Goal: Information Seeking & Learning: Check status

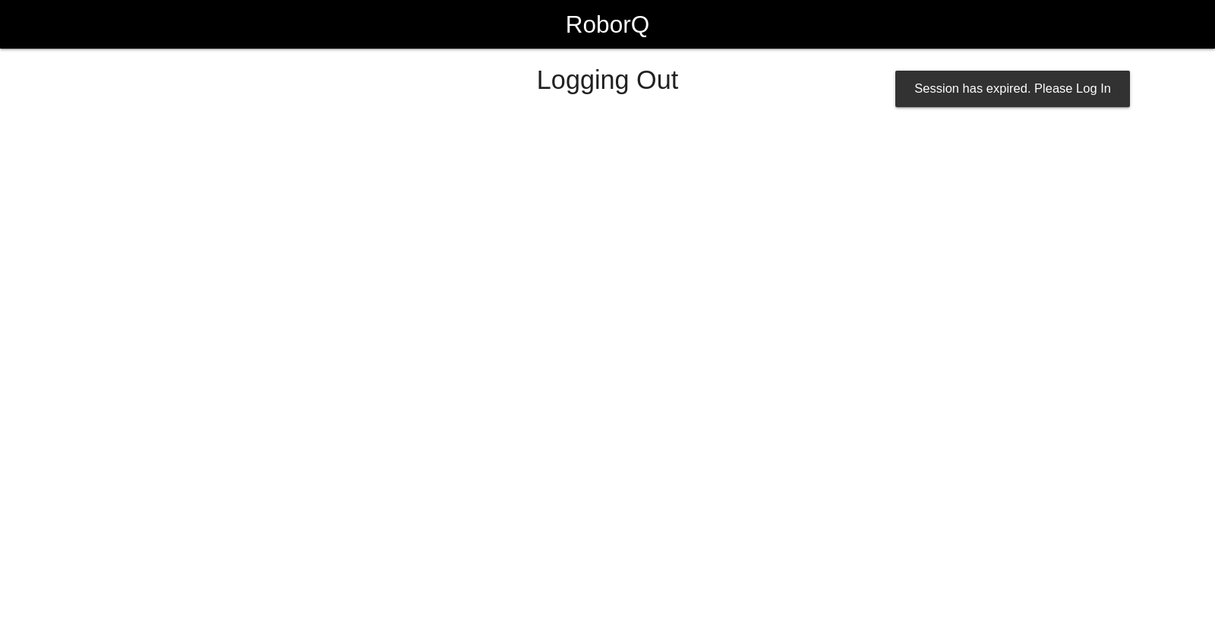
select select "Supervisor"
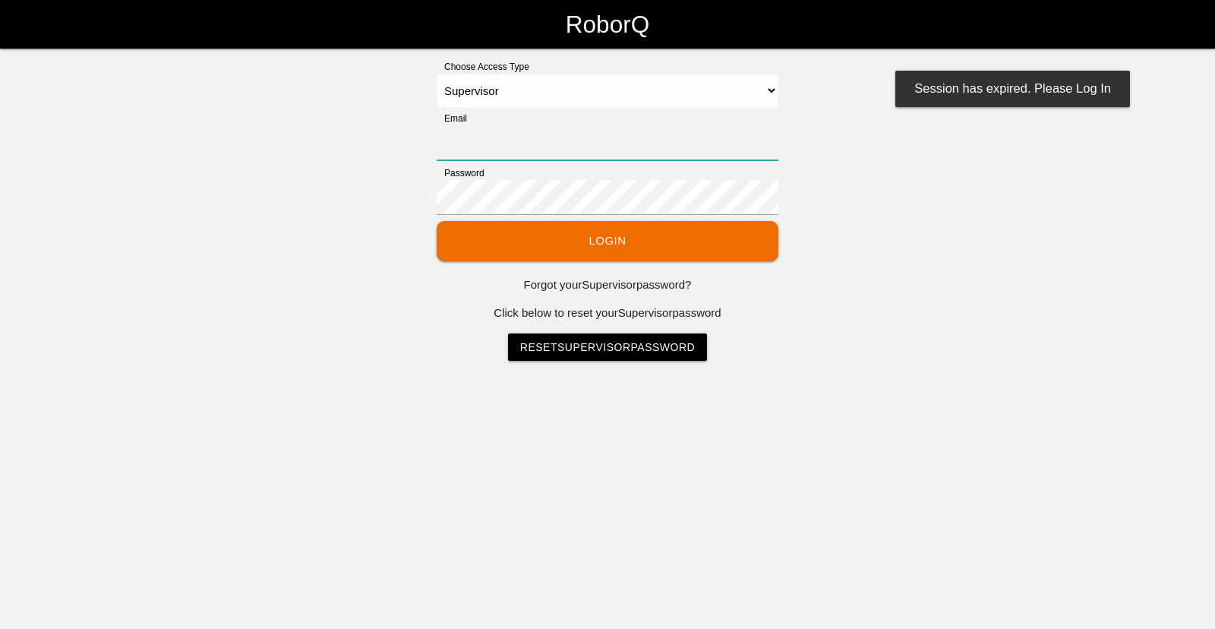
type input "[EMAIL_ADDRESS][DOMAIN_NAME]"
click at [573, 257] on button "Login" at bounding box center [608, 241] width 342 height 40
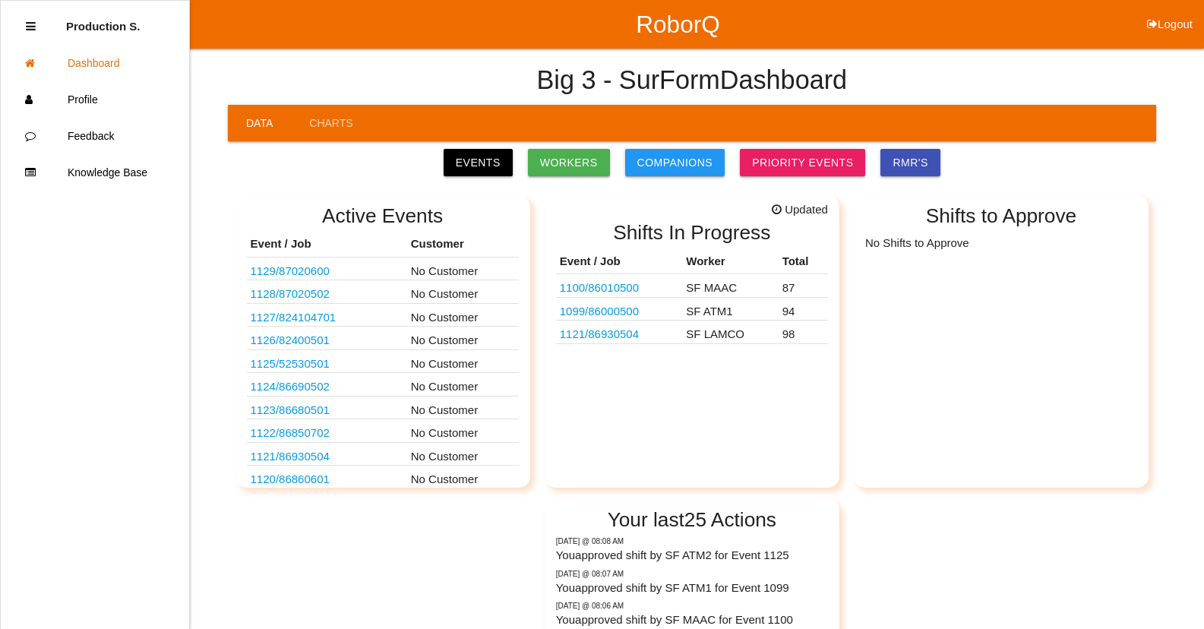
click at [607, 292] on link "1100 / 86010500" at bounding box center [599, 287] width 79 height 13
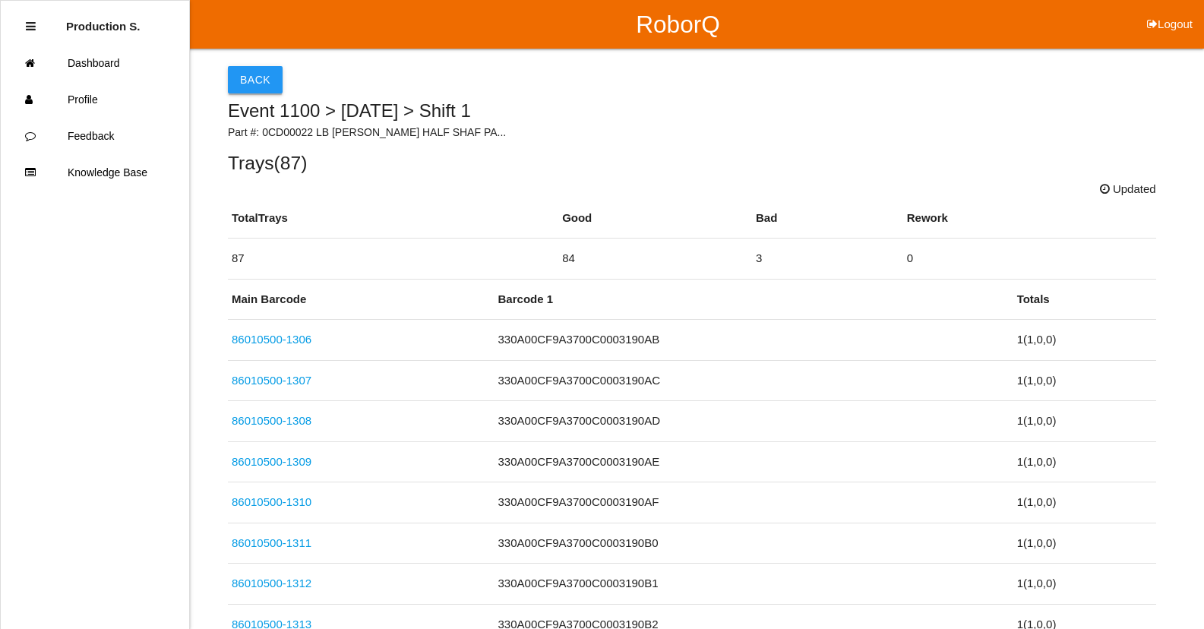
click at [244, 77] on button "Back" at bounding box center [255, 79] width 55 height 27
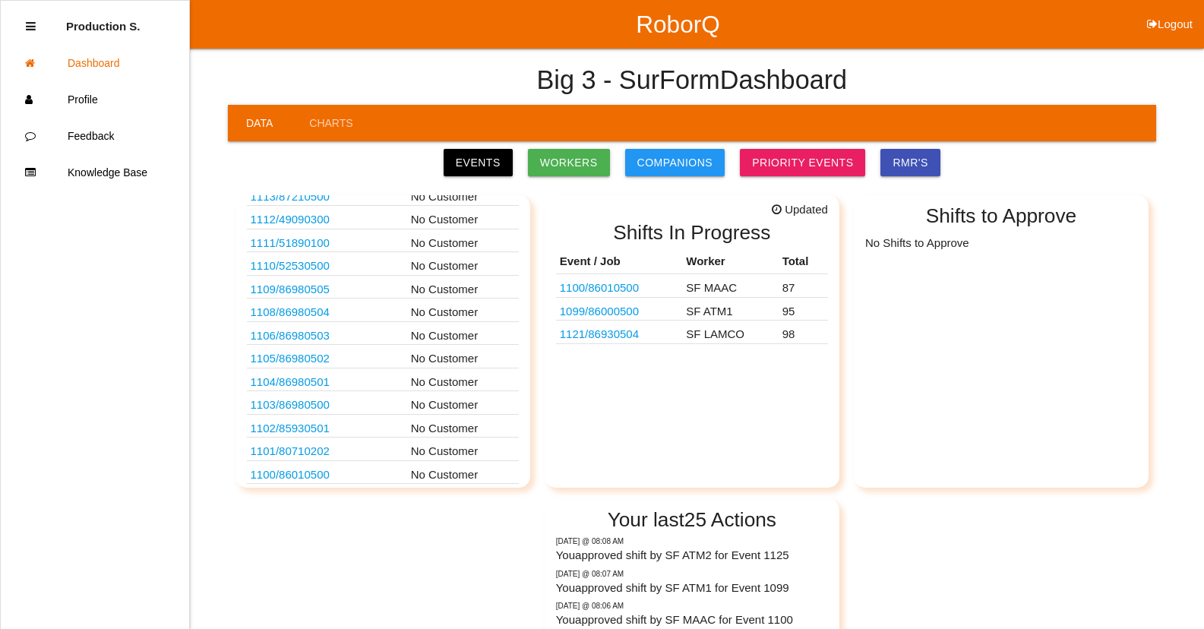
scroll to position [456, 0]
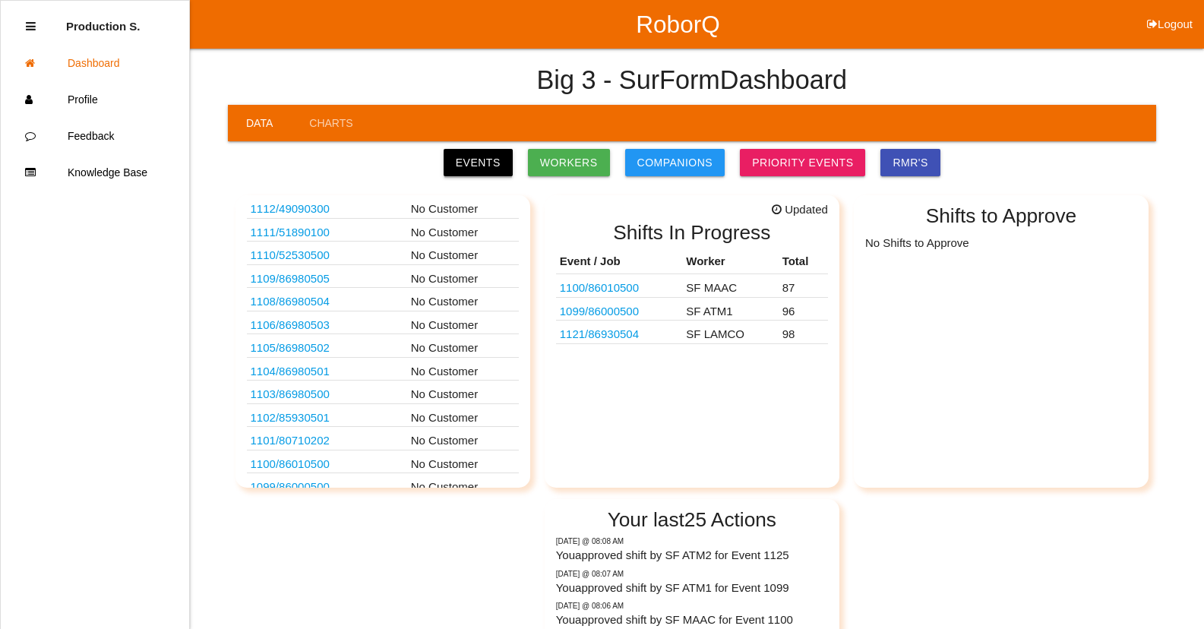
click at [481, 169] on link "Events" at bounding box center [478, 162] width 69 height 27
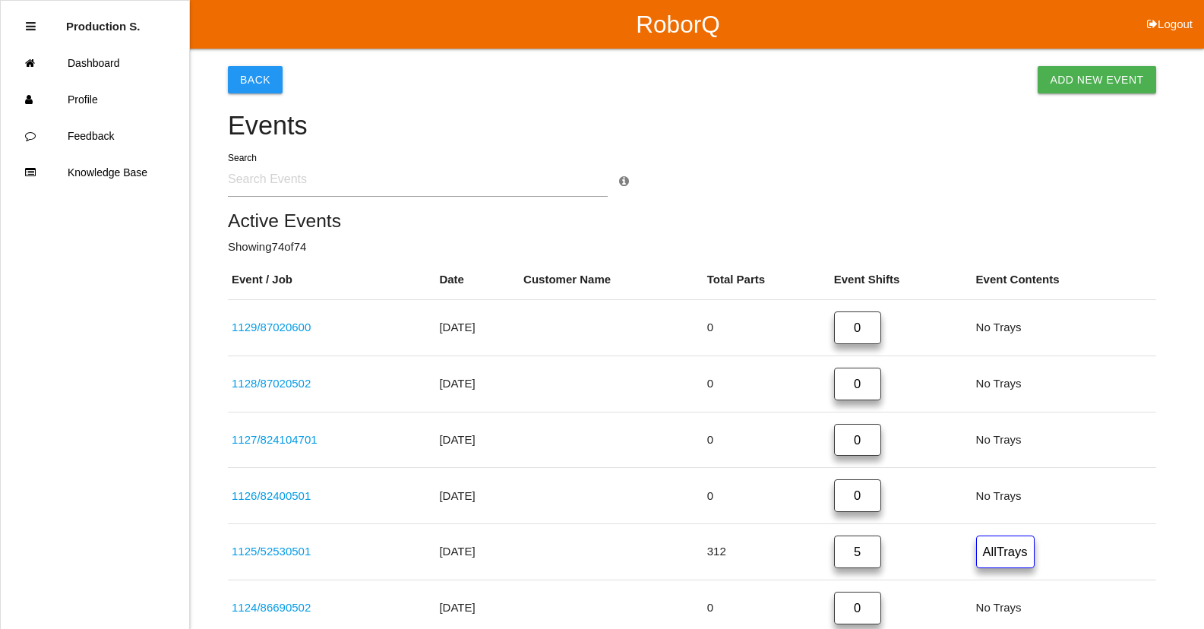
click at [270, 180] on input "text" at bounding box center [418, 179] width 380 height 35
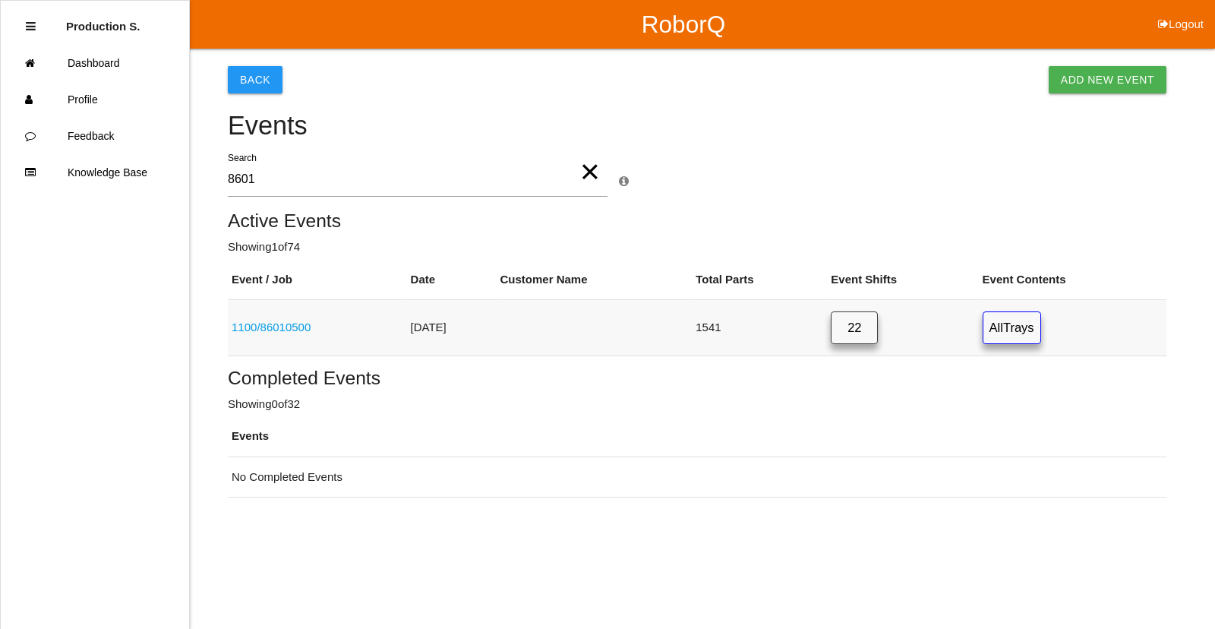
type input "8601"
click at [298, 330] on link "1100 / 86010500" at bounding box center [271, 326] width 79 height 13
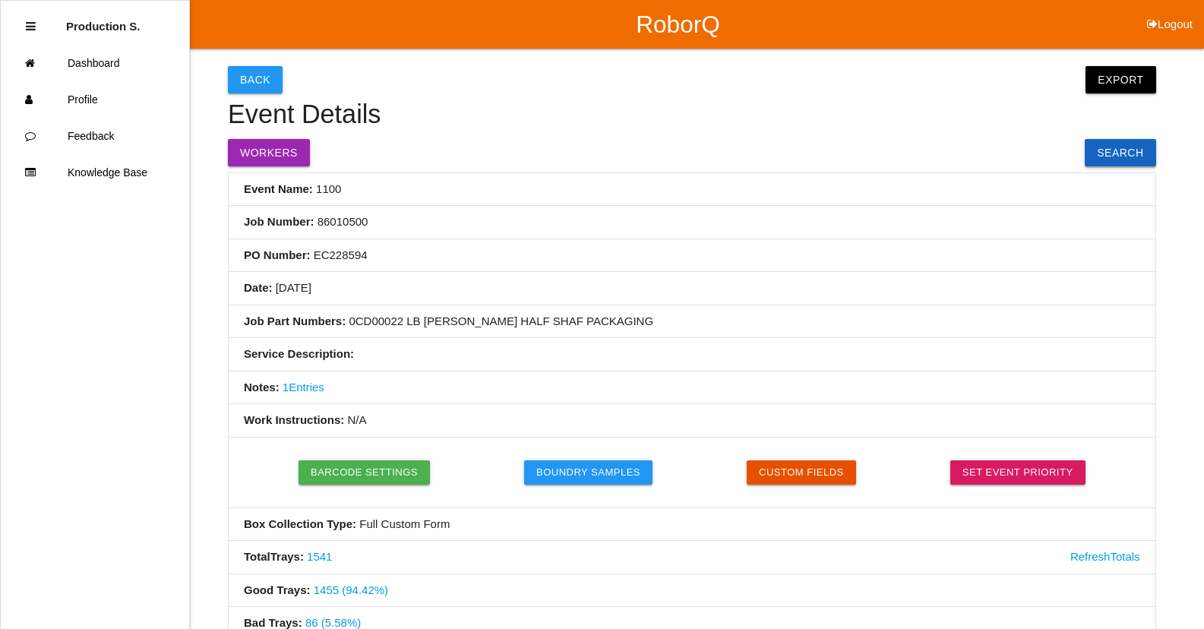
click at [1128, 155] on link "Search" at bounding box center [1119, 152] width 71 height 27
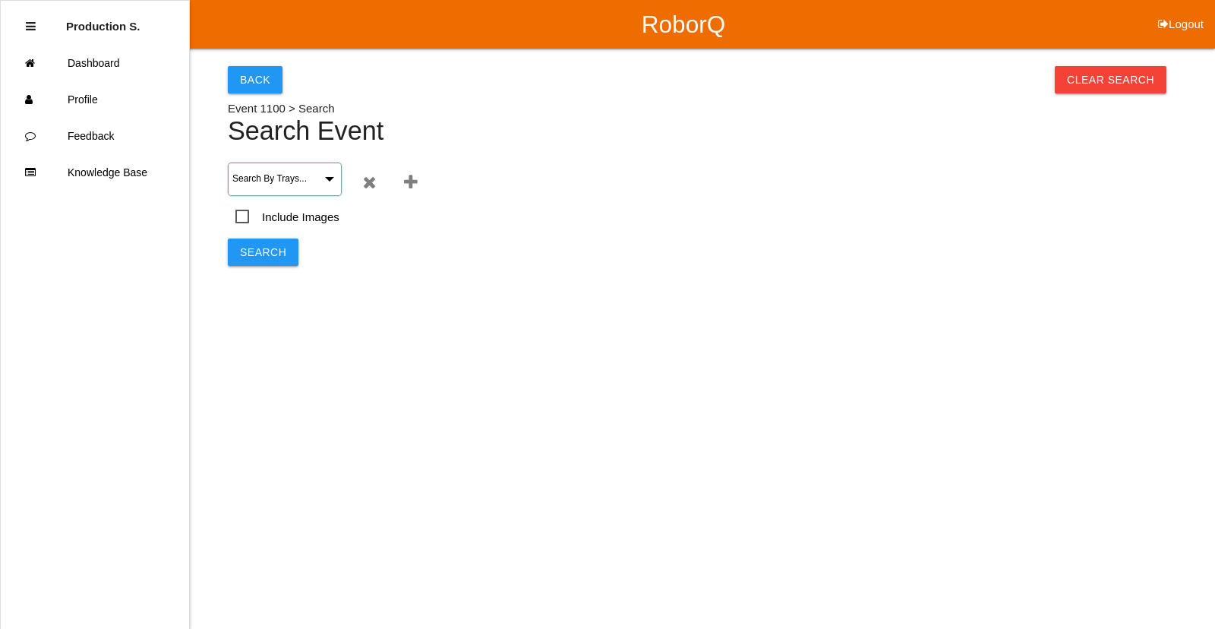
click at [304, 182] on select "Search By Trays... Tray Created Date Trays by Worker Main Barcode Barcode 1 Bar…" at bounding box center [285, 179] width 114 height 33
select select "686bdfb273cf08000eecd6c91"
click at [467, 182] on input "text" at bounding box center [505, 179] width 144 height 33
type input "330a00cf9a3700c0003186bf"
click at [267, 250] on button "Search" at bounding box center [263, 251] width 71 height 27
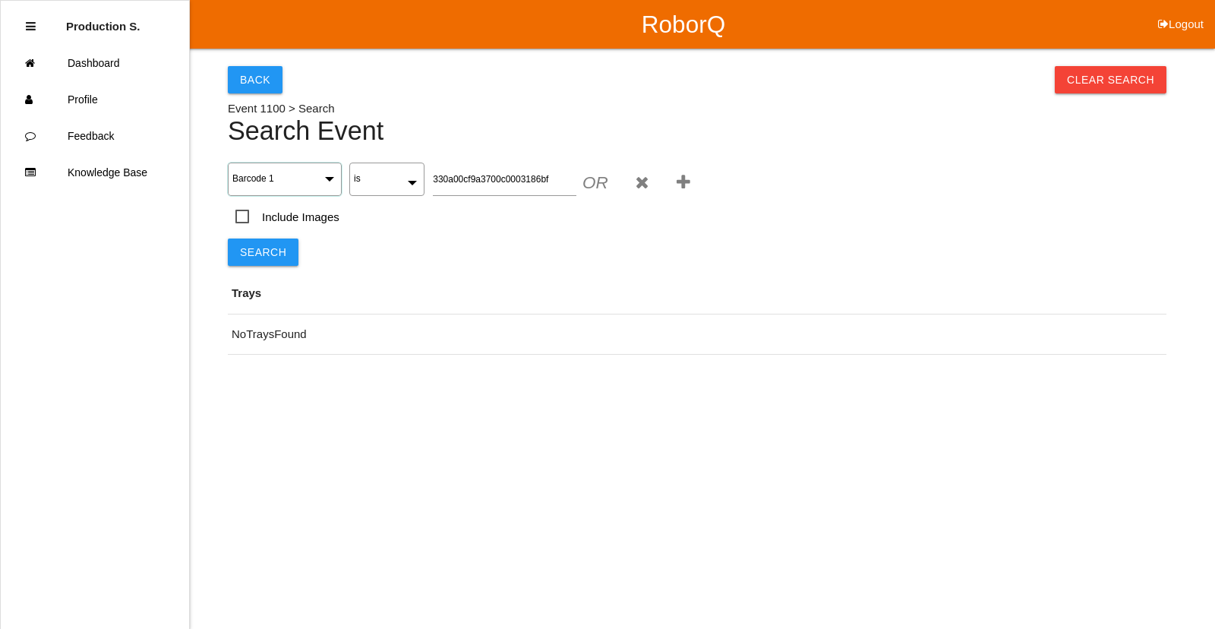
click at [327, 177] on select "Search By Trays... Tray Created Date Trays by Worker Main Barcode Barcode 1 Bar…" at bounding box center [285, 179] width 114 height 33
click at [311, 181] on select "Search By Trays... Tray Created Date Trays by Worker Main Barcode Barcode 1 Bar…" at bounding box center [285, 179] width 114 height 33
select select "686bdfb273cf08000eecd6c91"
click at [468, 178] on input "text" at bounding box center [505, 179] width 144 height 33
drag, startPoint x: 449, startPoint y: 185, endPoint x: 447, endPoint y: 173, distance: 12.2
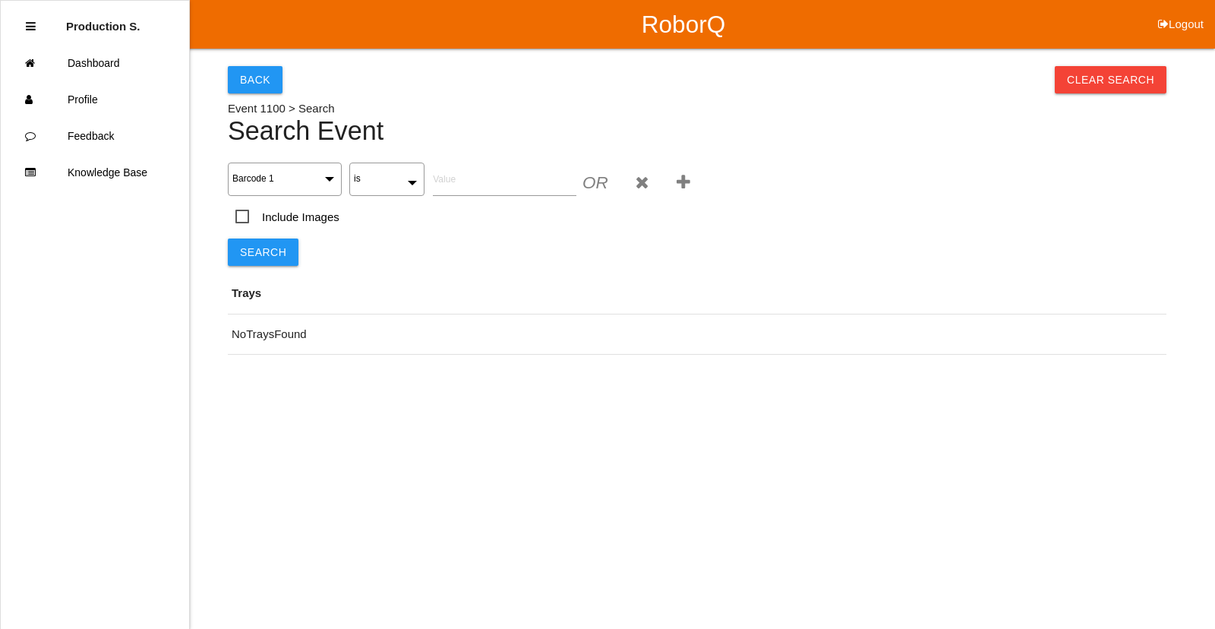
click at [447, 173] on input "text" at bounding box center [505, 179] width 144 height 33
click at [252, 84] on button "Back" at bounding box center [255, 79] width 55 height 27
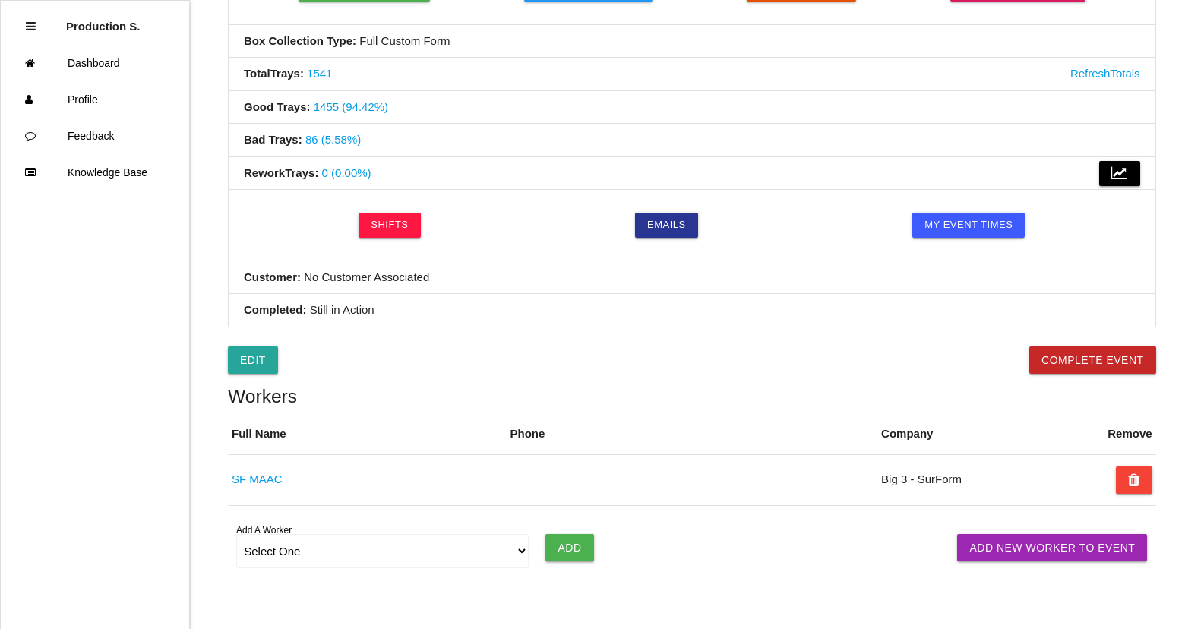
scroll to position [407, 0]
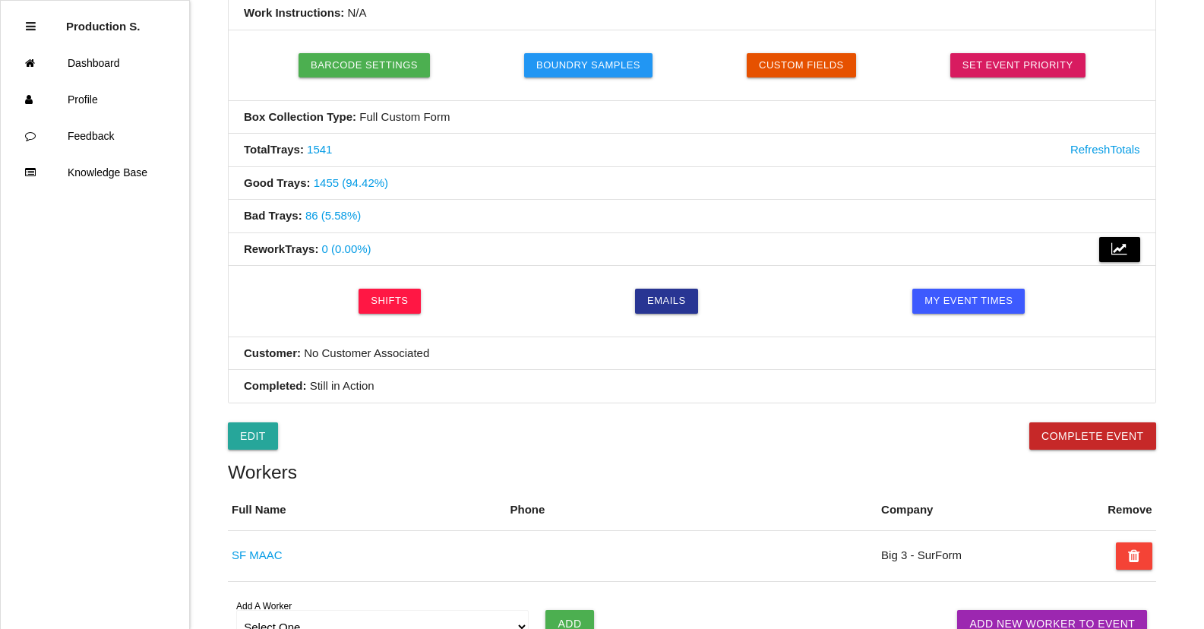
click at [308, 151] on link "1541" at bounding box center [319, 149] width 25 height 13
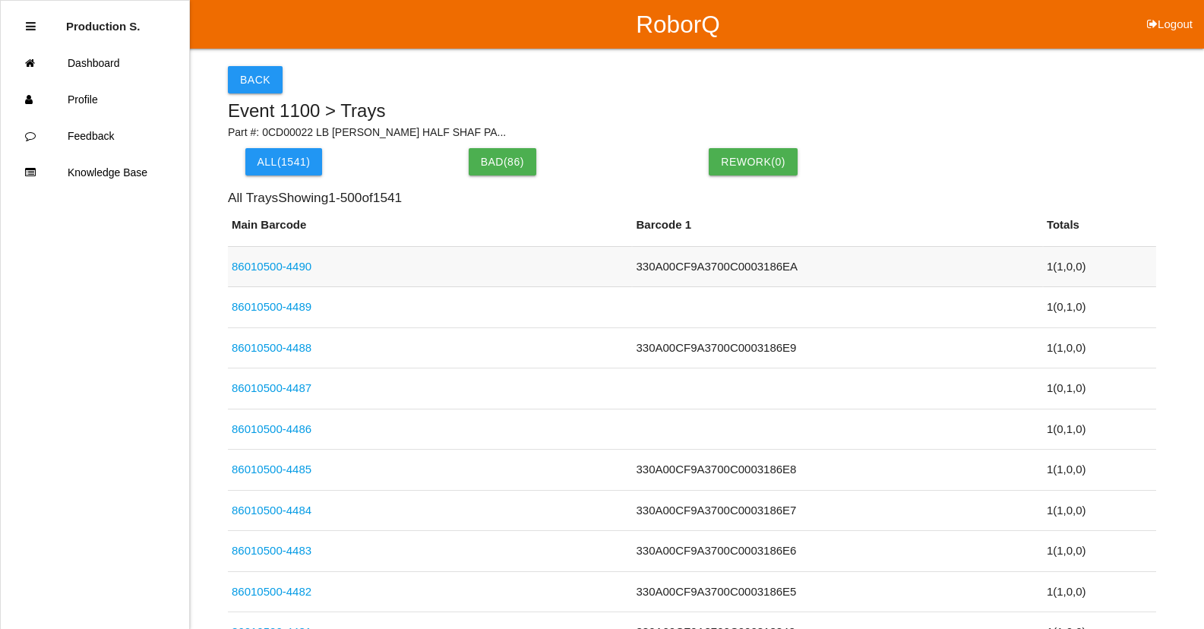
click at [643, 264] on td "330A00CF9A3700C0003186EA" at bounding box center [837, 266] width 410 height 41
click at [660, 311] on td at bounding box center [837, 307] width 410 height 41
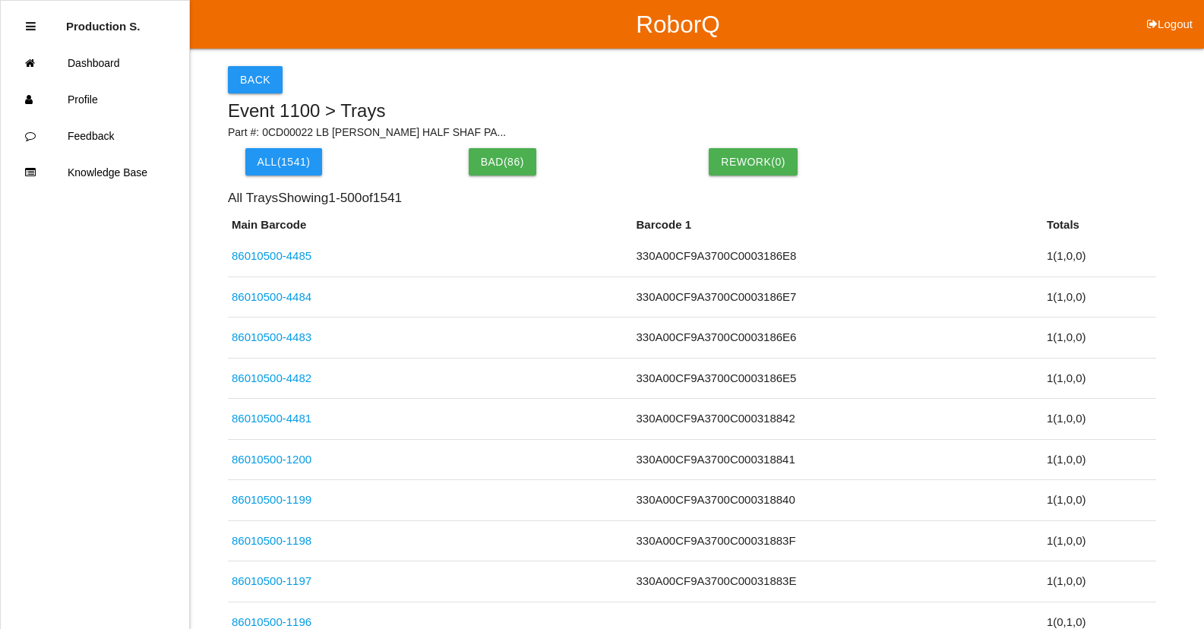
scroll to position [13214, 0]
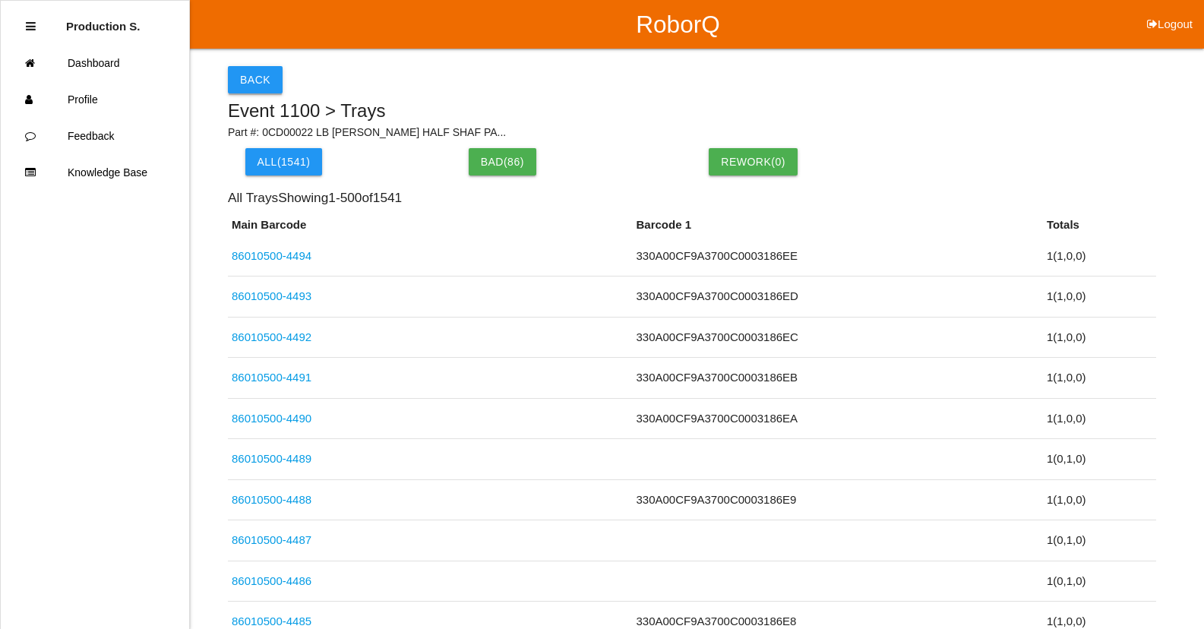
click at [250, 84] on button "Back" at bounding box center [255, 79] width 55 height 27
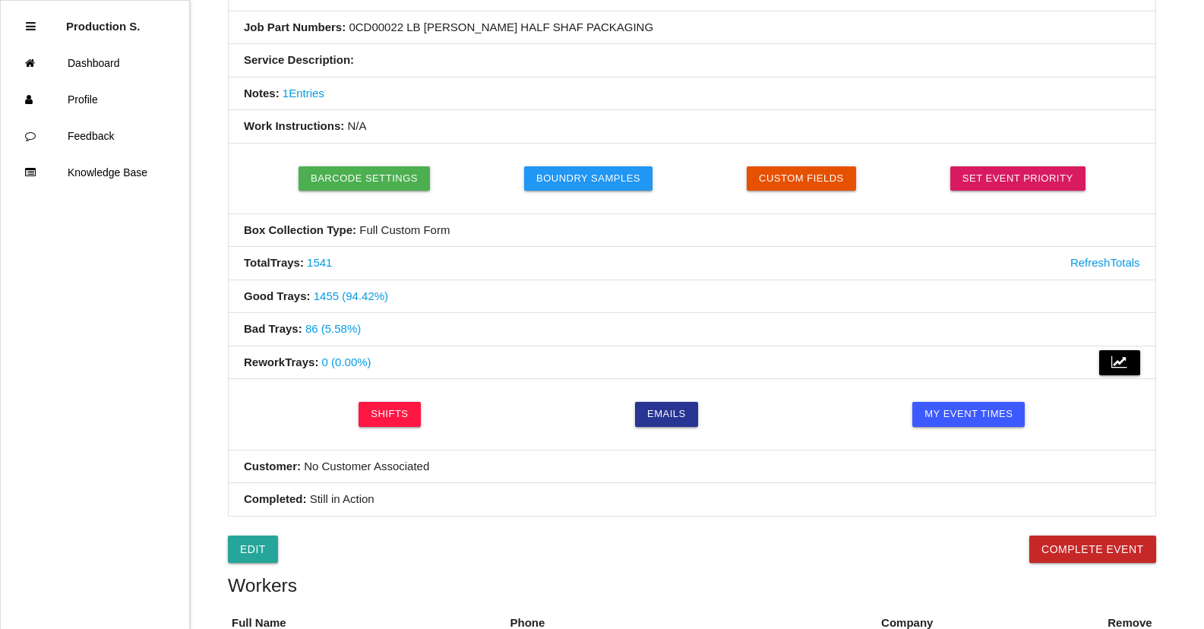
scroll to position [304, 0]
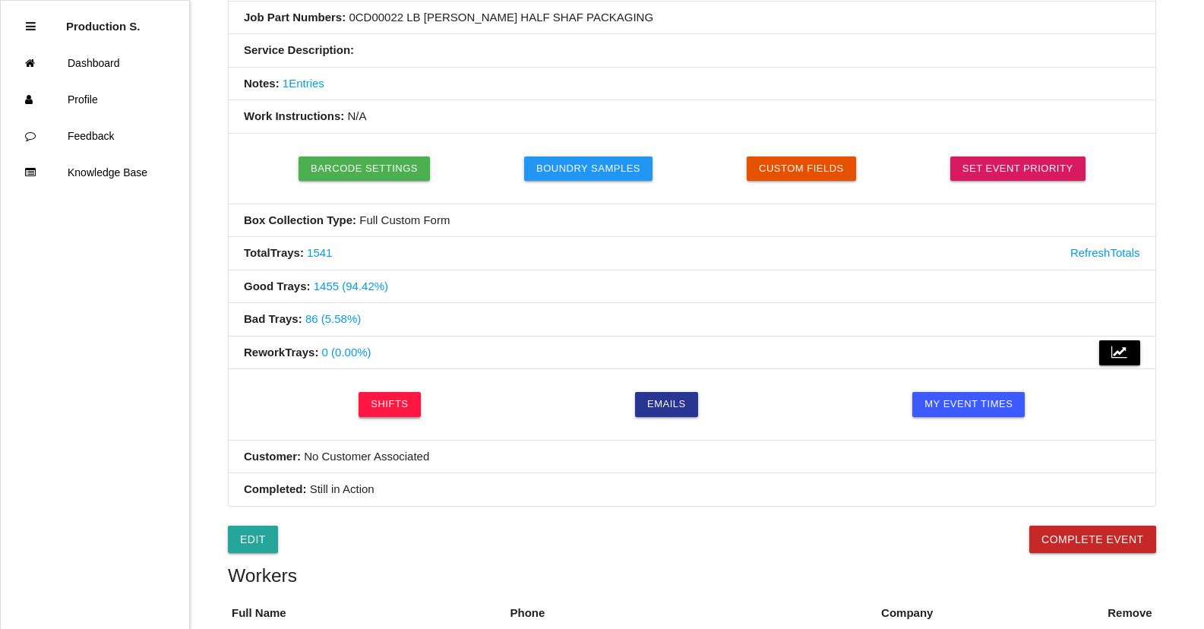
click at [396, 399] on link "Shifts" at bounding box center [389, 404] width 62 height 24
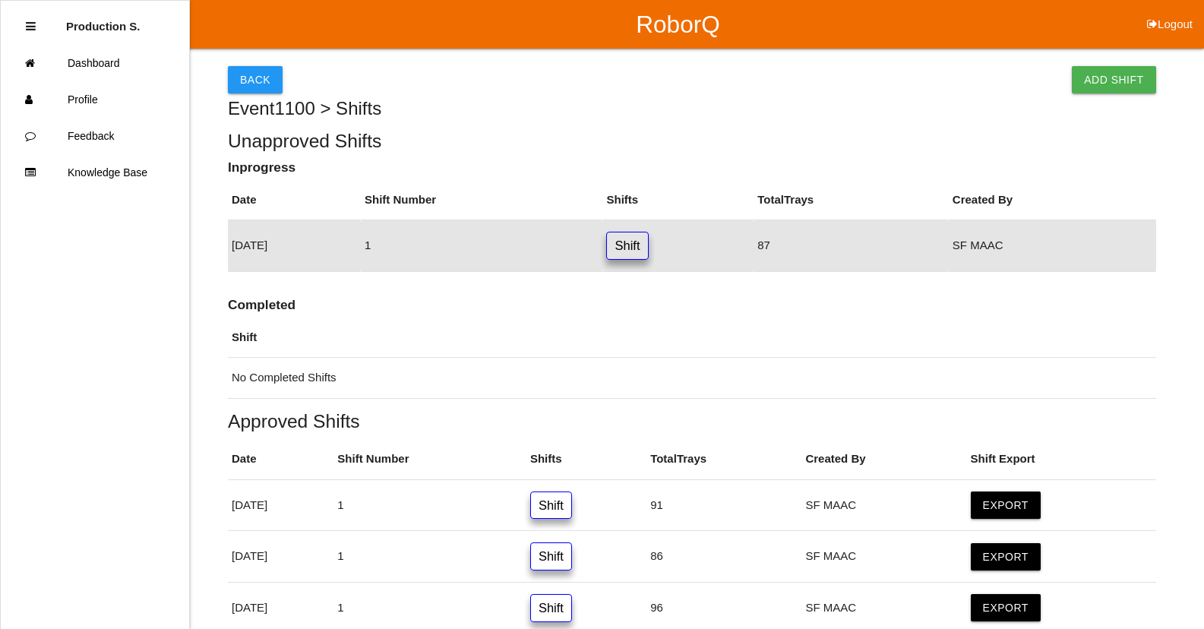
click at [648, 249] on link "Shift" at bounding box center [627, 246] width 42 height 28
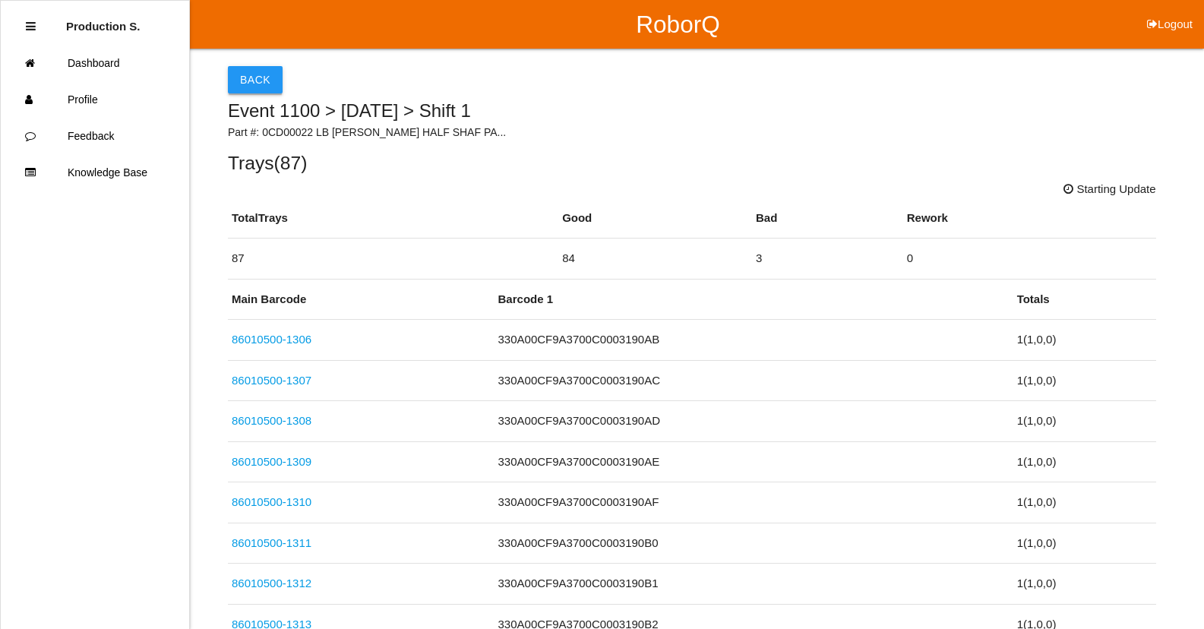
click at [252, 77] on button "Back" at bounding box center [255, 79] width 55 height 27
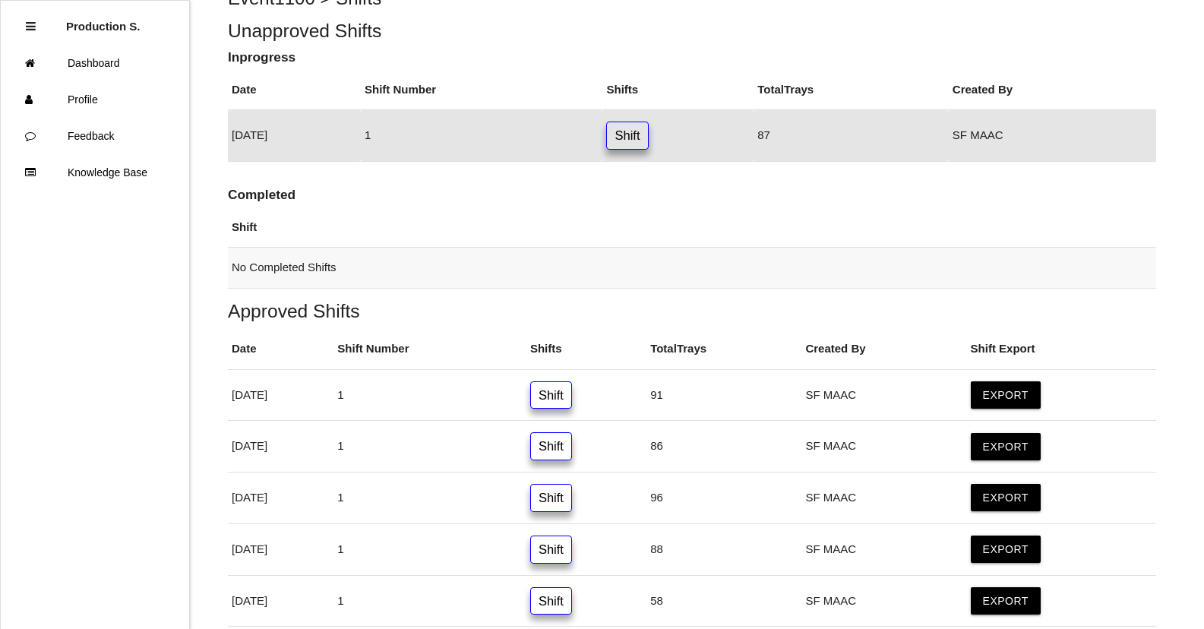
scroll to position [152, 0]
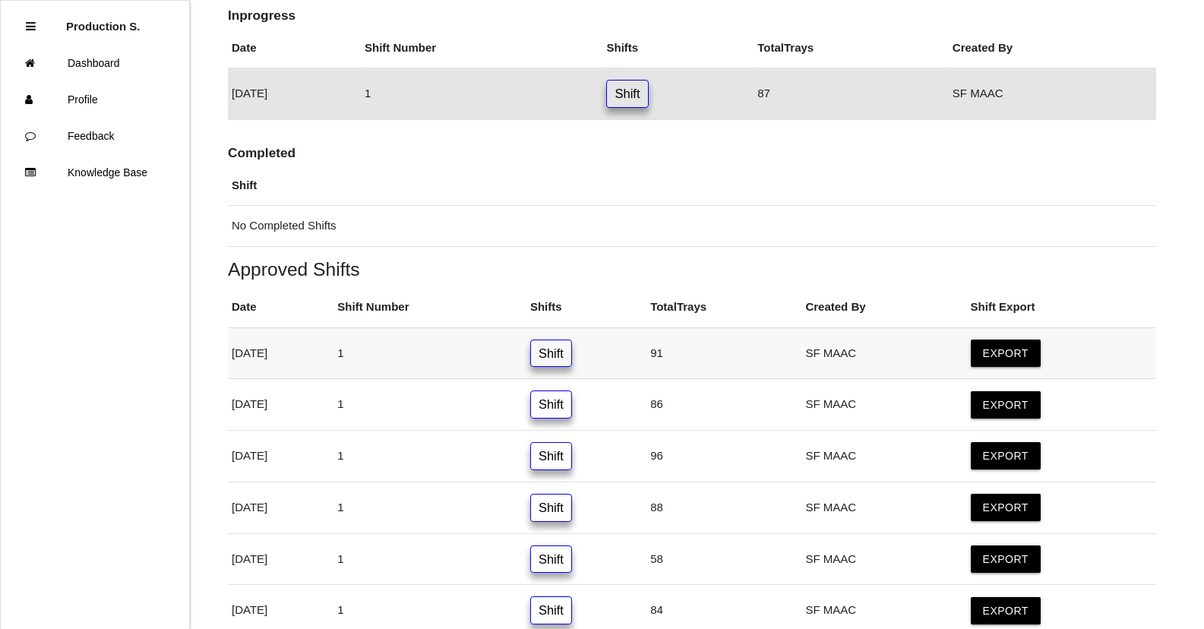
click at [572, 353] on link "Shift" at bounding box center [551, 353] width 42 height 28
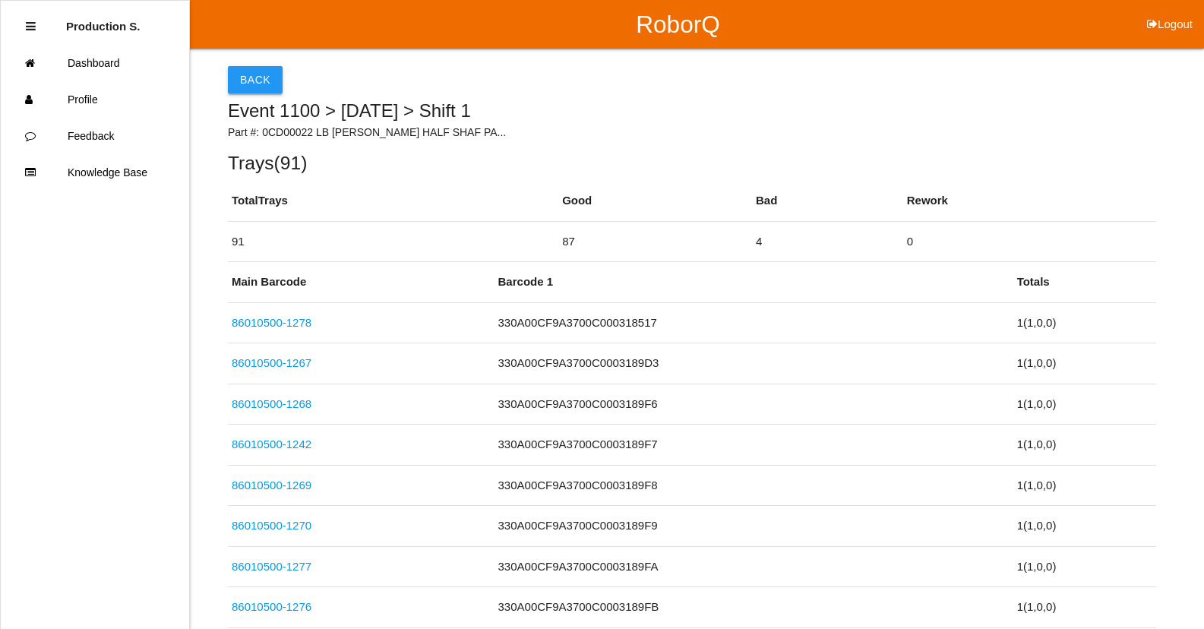
click at [264, 84] on button "Back" at bounding box center [255, 79] width 55 height 27
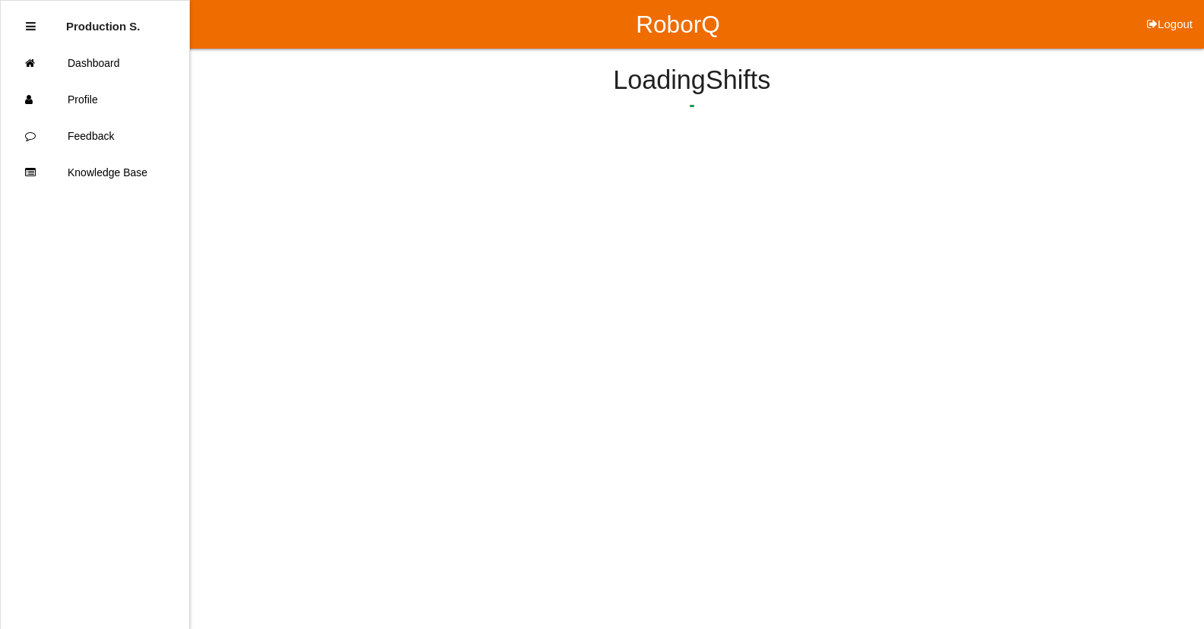
scroll to position [191, 0]
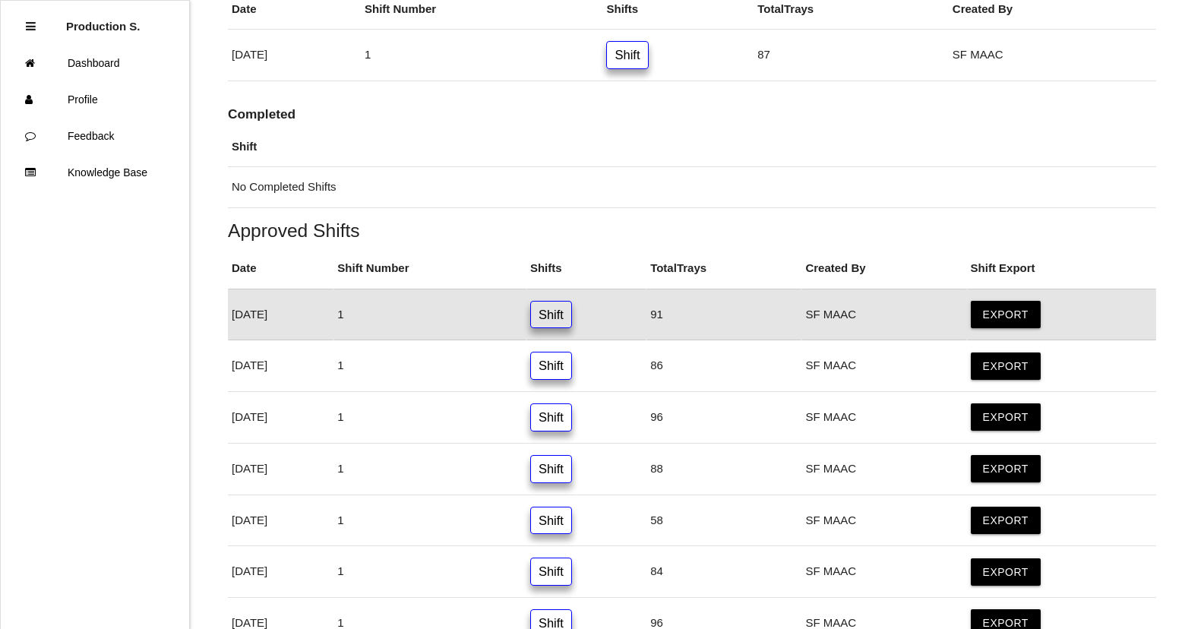
click at [572, 364] on link "Shift" at bounding box center [551, 366] width 42 height 28
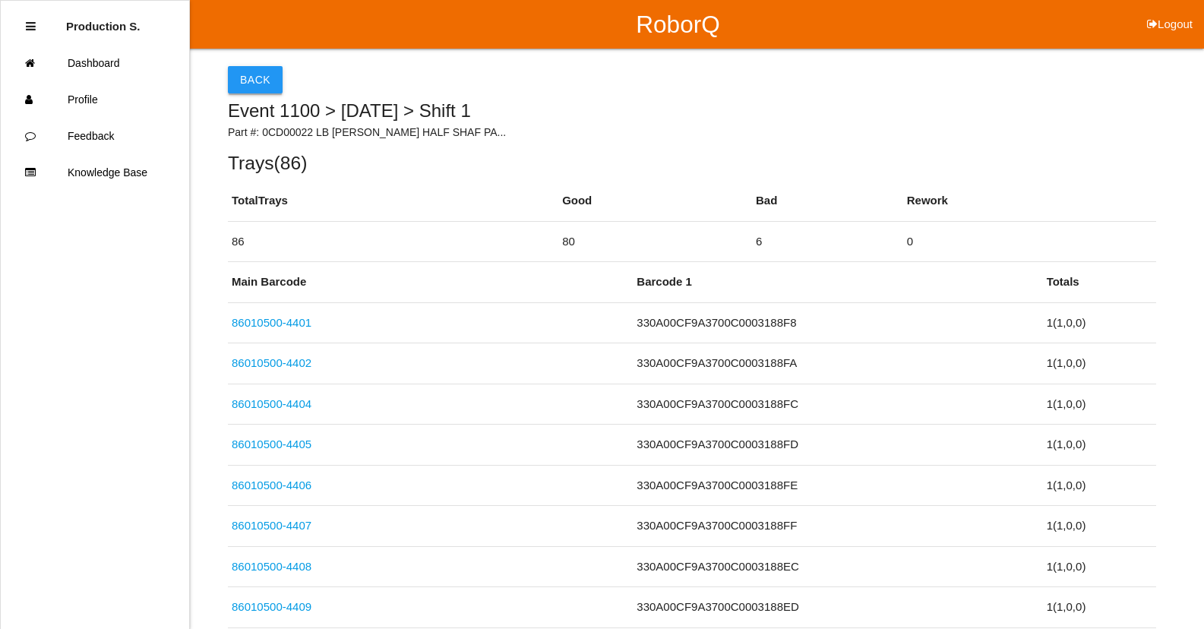
click at [268, 79] on button "Back" at bounding box center [255, 79] width 55 height 27
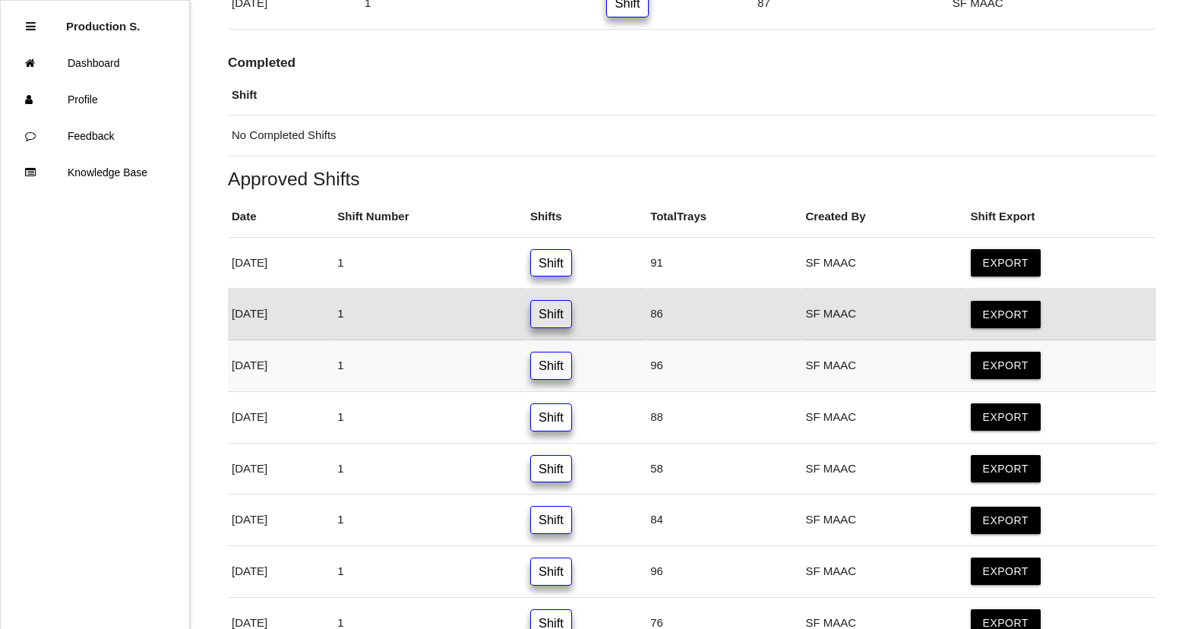
click at [572, 364] on link "Shift" at bounding box center [551, 366] width 42 height 28
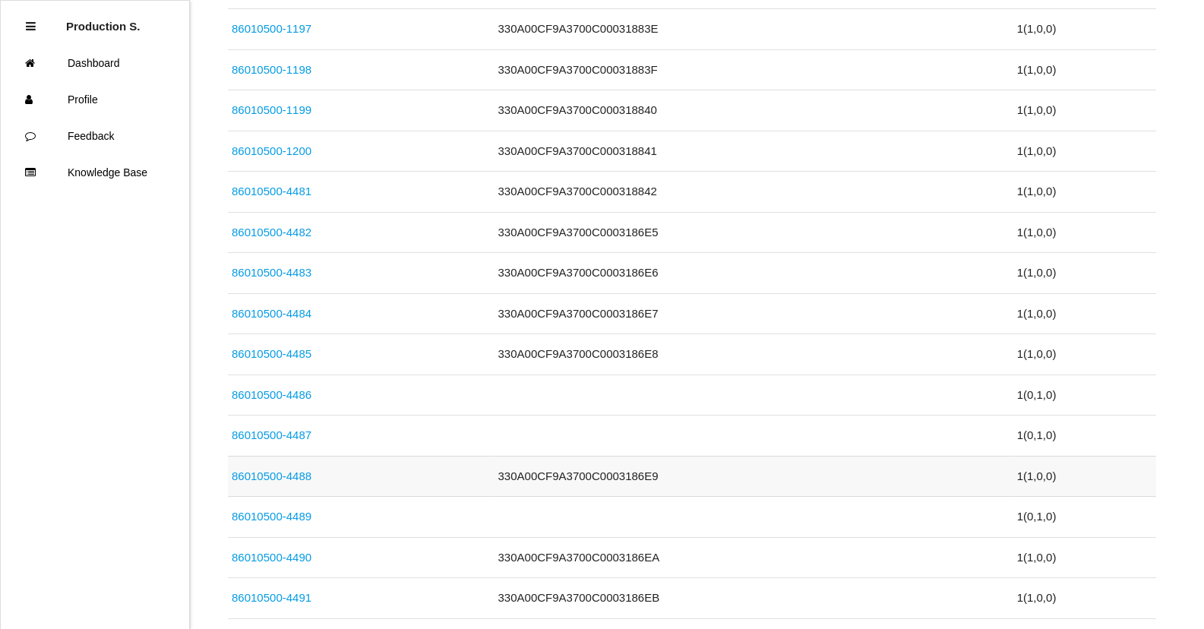
scroll to position [987, 0]
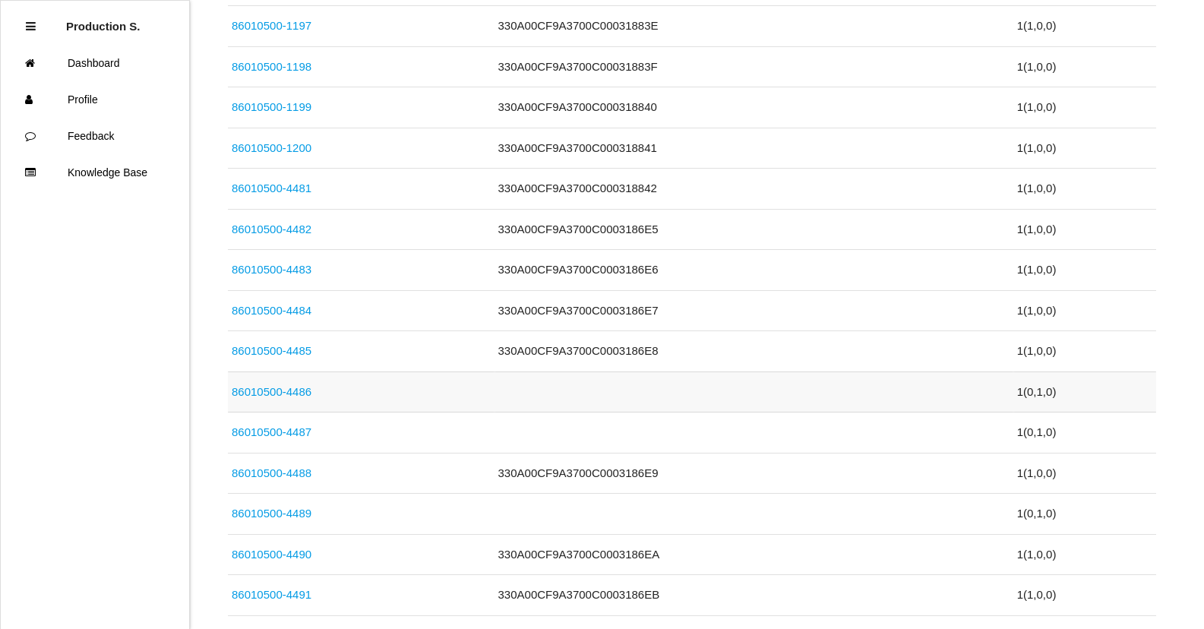
click at [580, 403] on td at bounding box center [753, 391] width 519 height 41
click at [277, 388] on link "86010500-4486" at bounding box center [272, 391] width 80 height 13
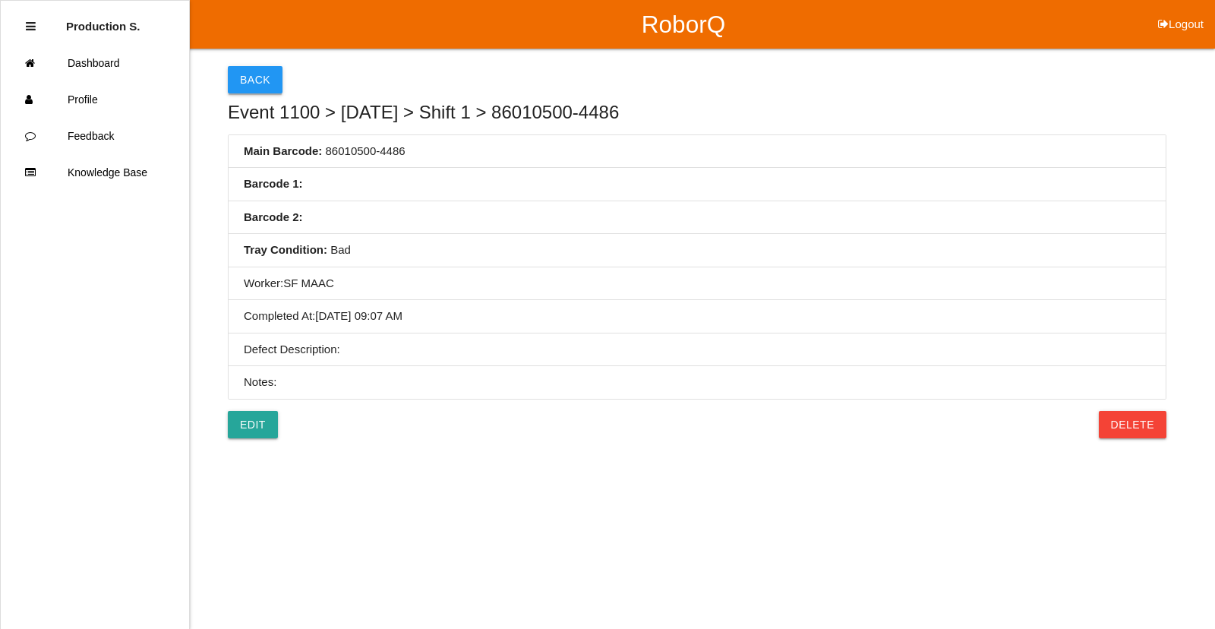
click at [251, 79] on button "Back" at bounding box center [255, 79] width 55 height 27
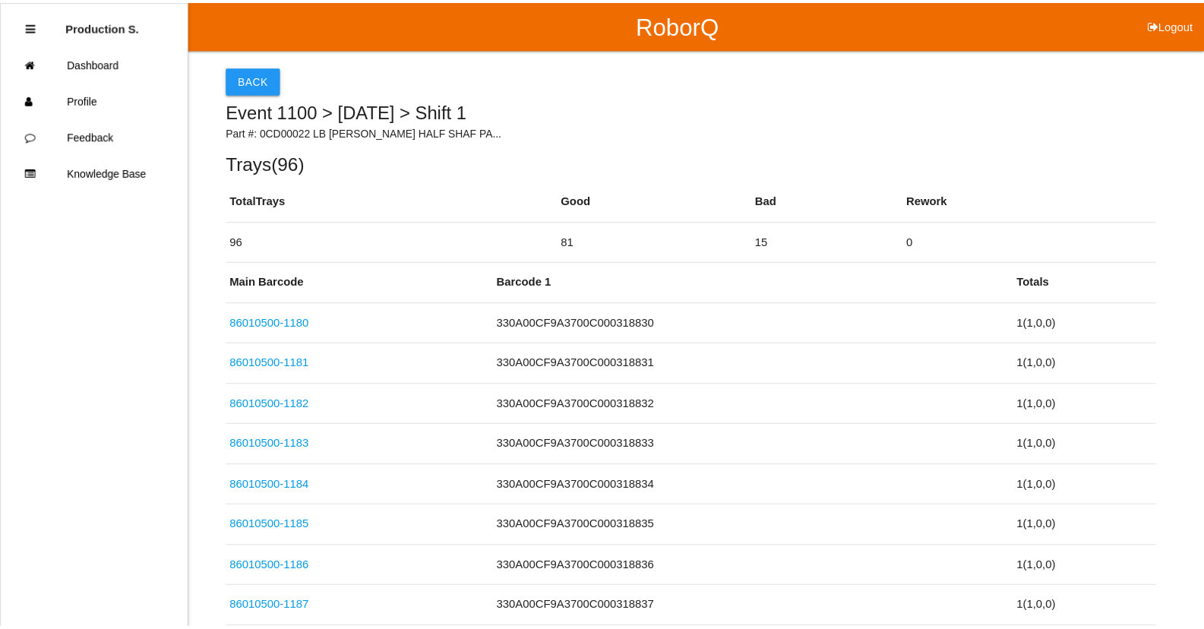
scroll to position [1065, 0]
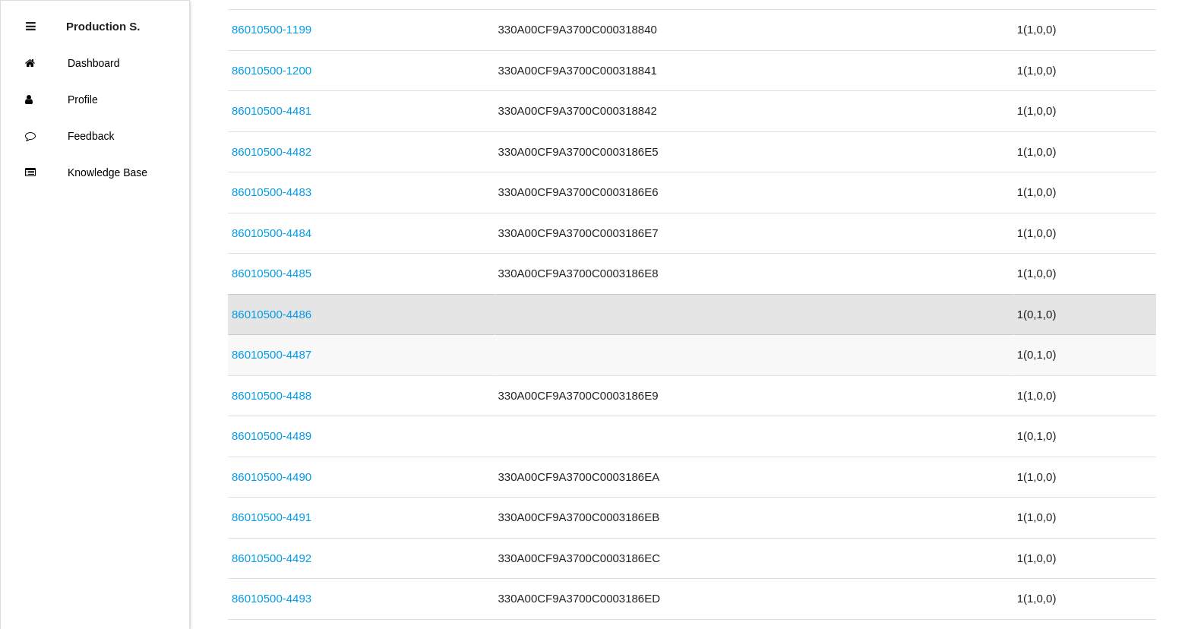
click at [550, 367] on td at bounding box center [753, 355] width 519 height 41
click at [299, 357] on link "86010500-4487" at bounding box center [272, 354] width 80 height 13
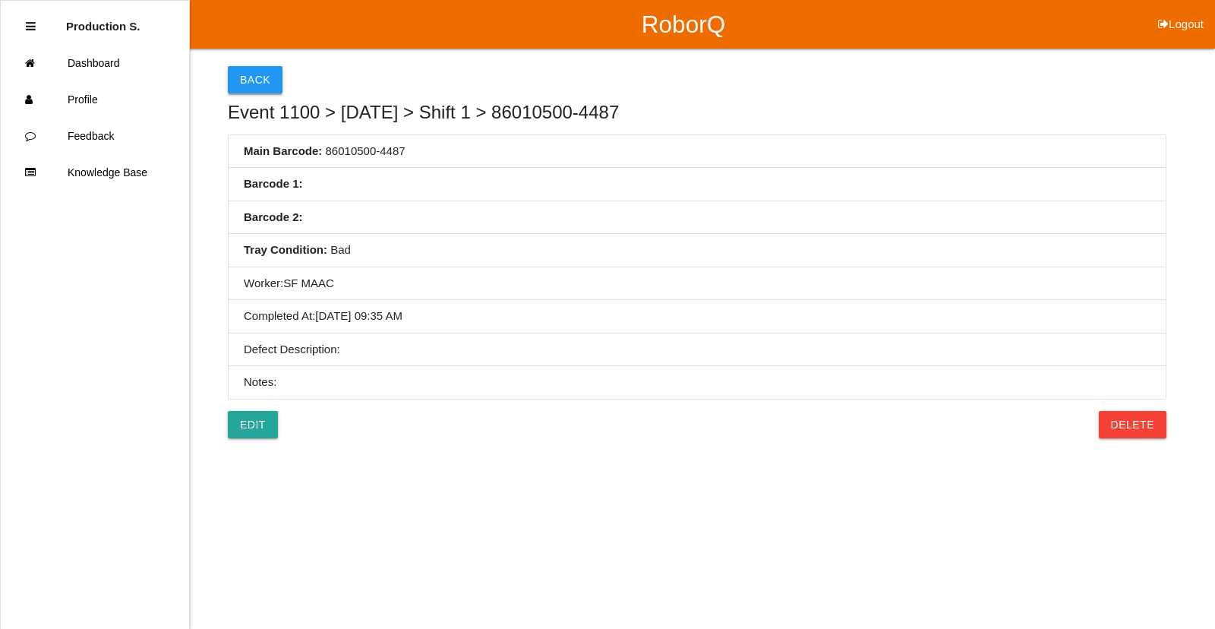
click at [254, 84] on button "Back" at bounding box center [255, 79] width 55 height 27
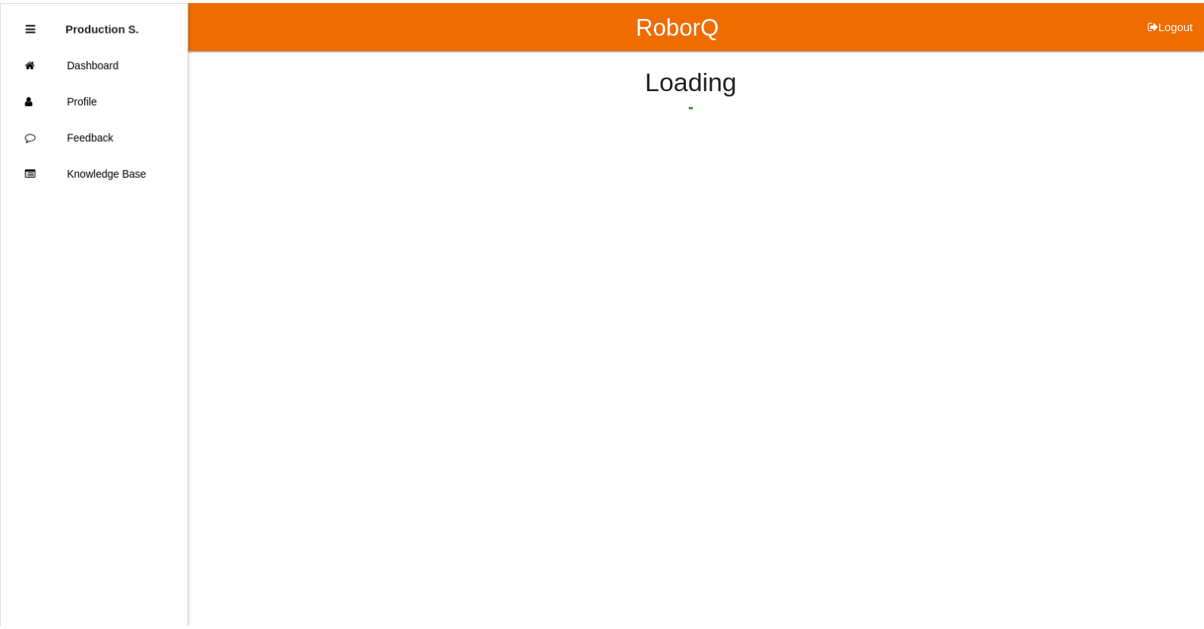
scroll to position [1105, 0]
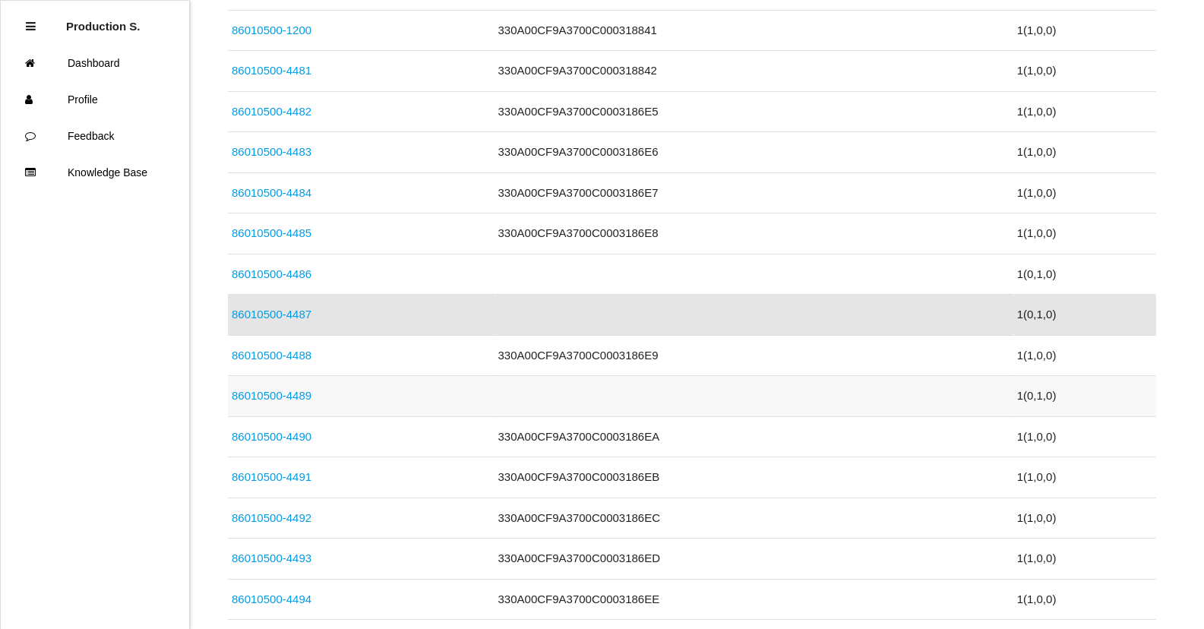
click at [299, 393] on link "86010500-4489" at bounding box center [272, 395] width 80 height 13
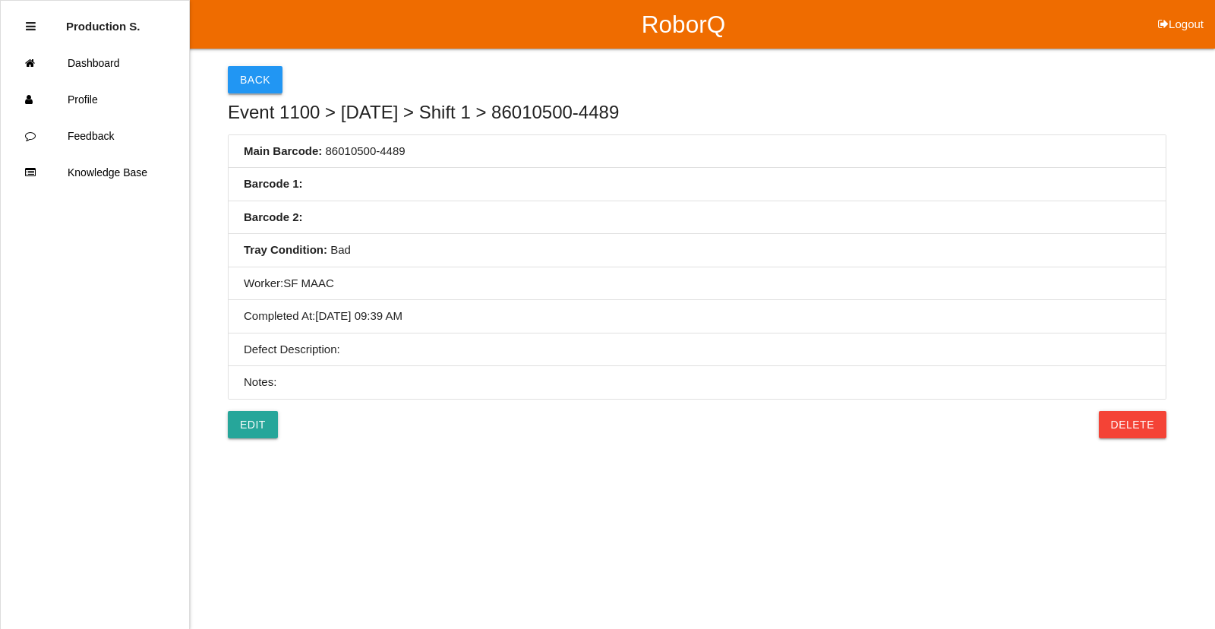
click at [270, 89] on button "Back" at bounding box center [255, 79] width 55 height 27
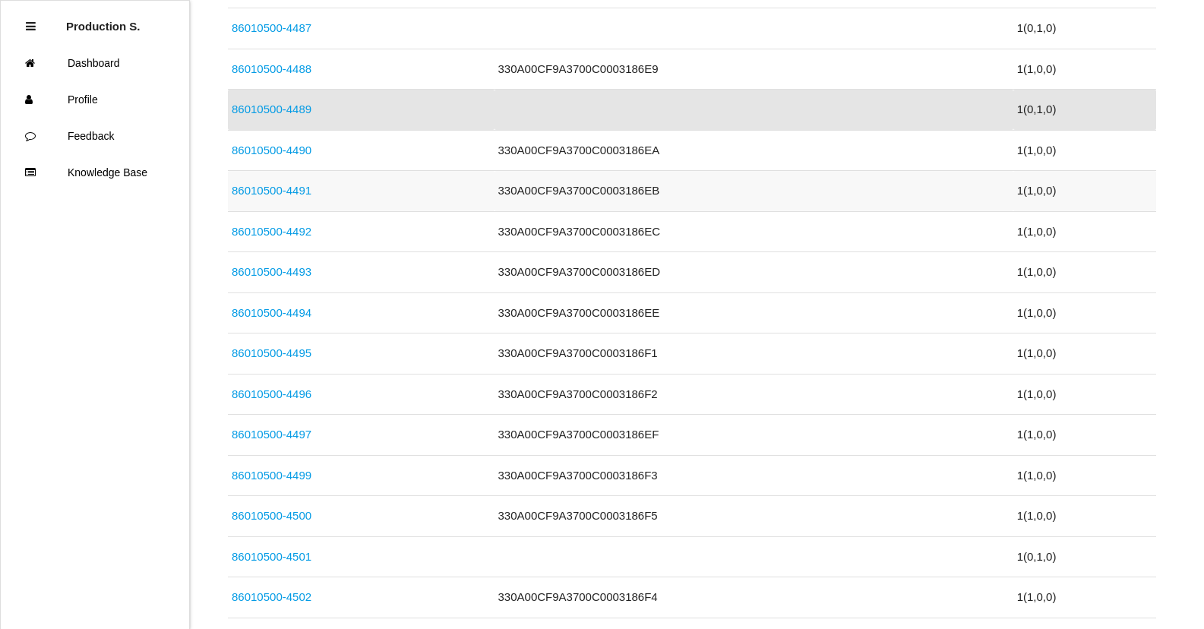
scroll to position [1414, 0]
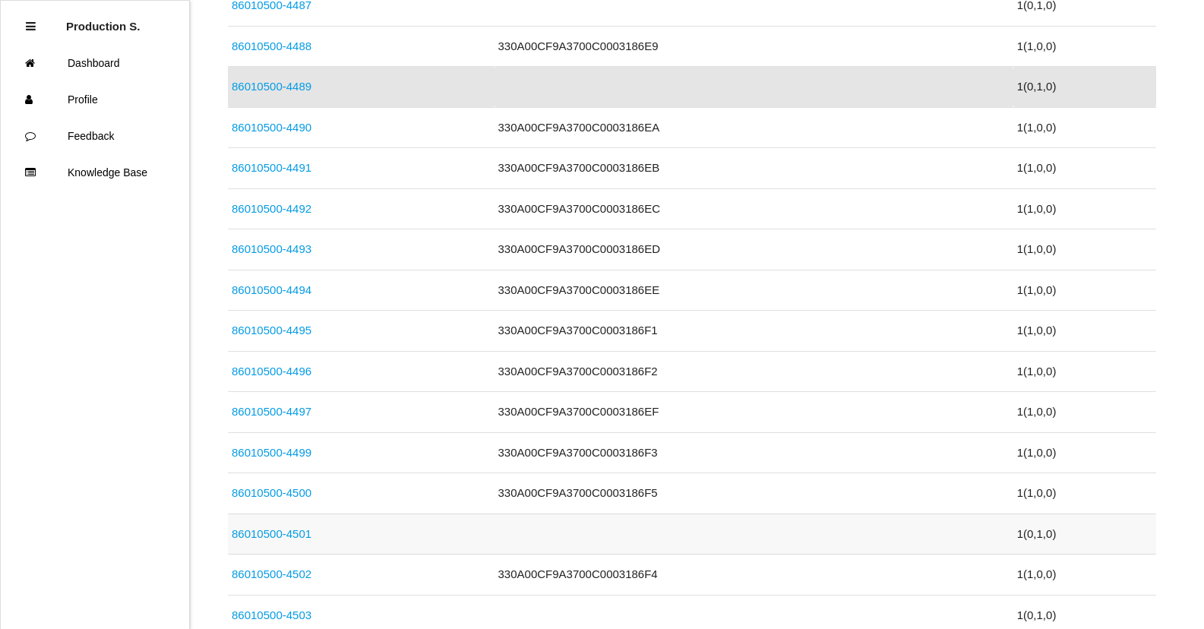
click at [595, 529] on td at bounding box center [753, 533] width 519 height 41
click at [287, 533] on link "86010500-4501" at bounding box center [272, 533] width 80 height 13
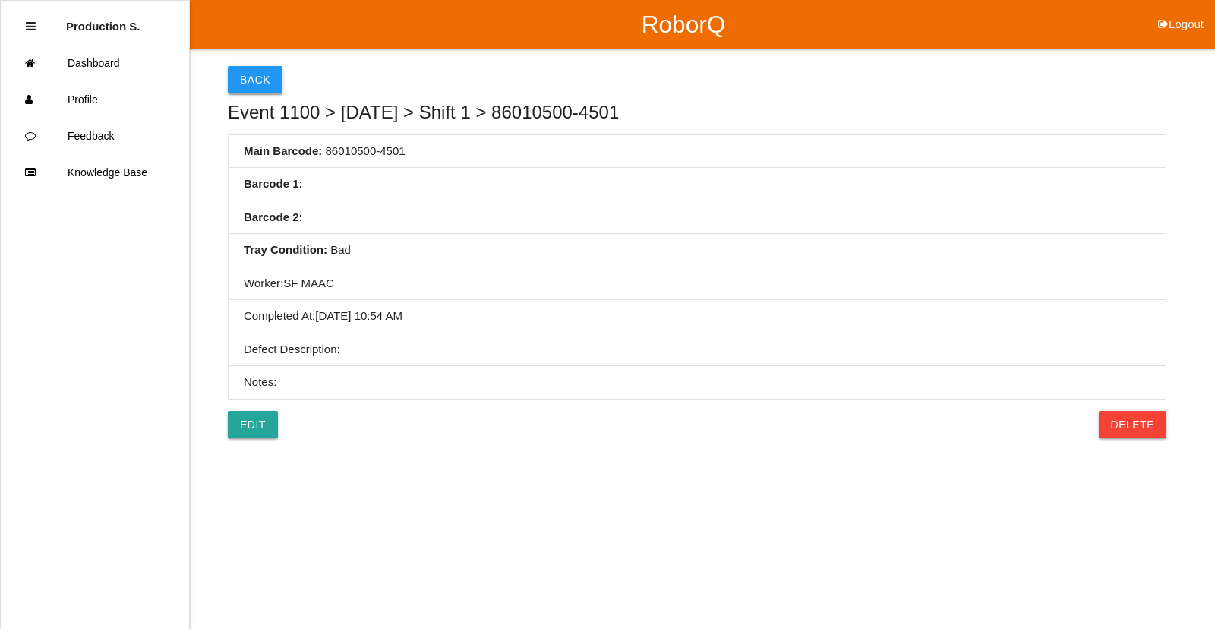
click at [263, 89] on button "Back" at bounding box center [255, 79] width 55 height 27
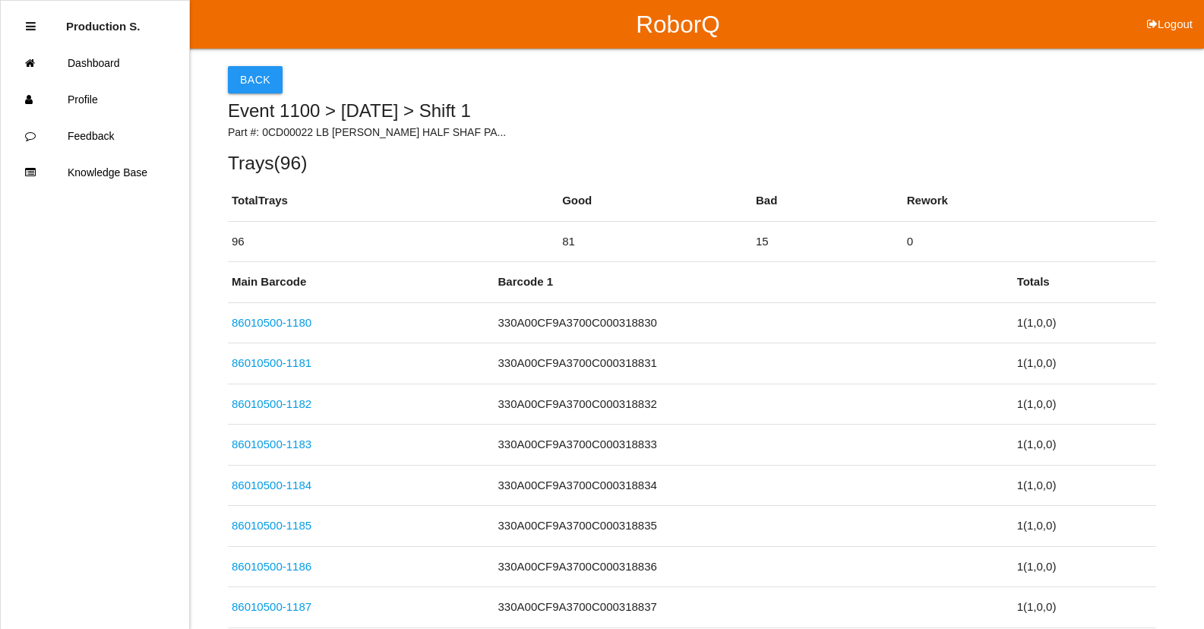
click at [264, 81] on button "Back" at bounding box center [255, 79] width 55 height 27
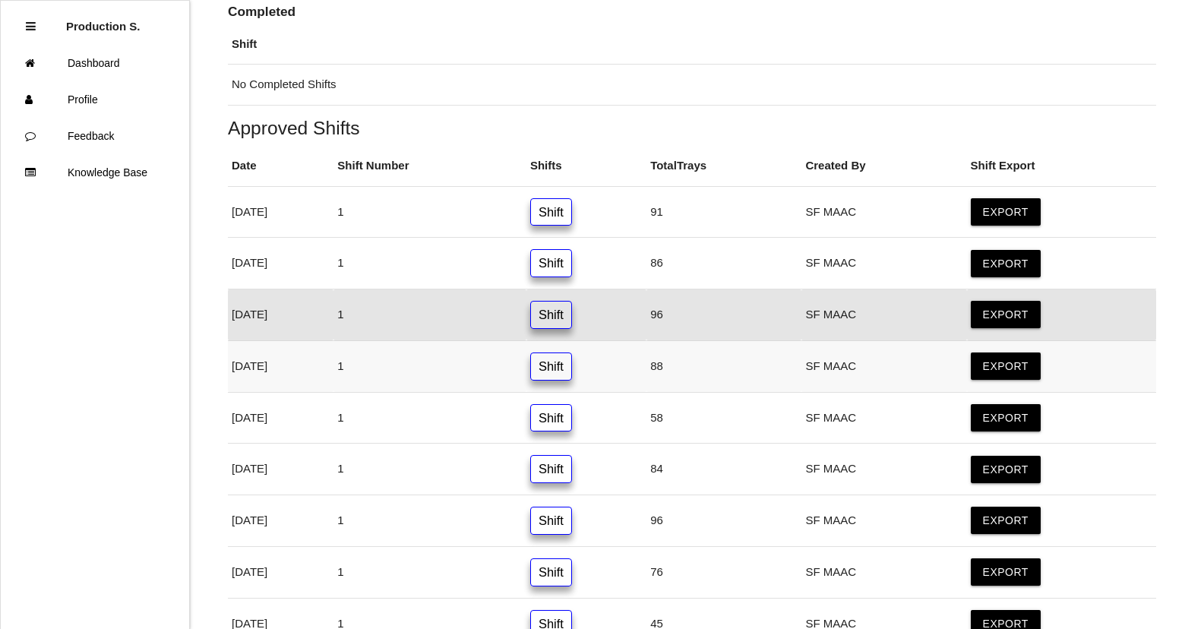
click at [572, 368] on link "Shift" at bounding box center [551, 366] width 42 height 28
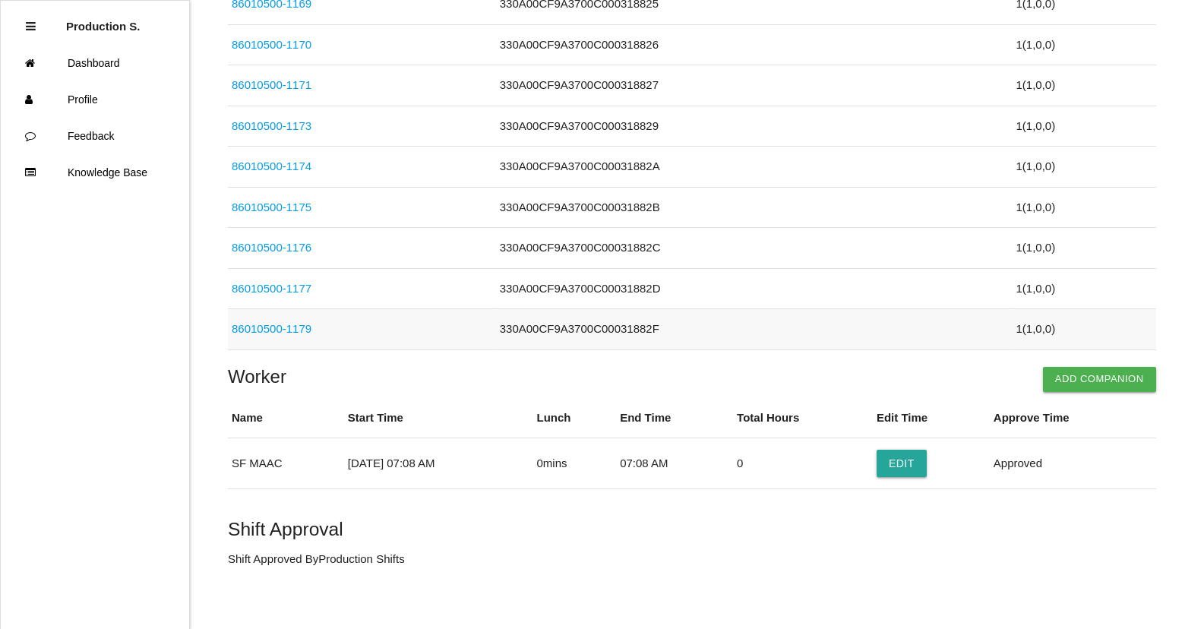
scroll to position [3544, 0]
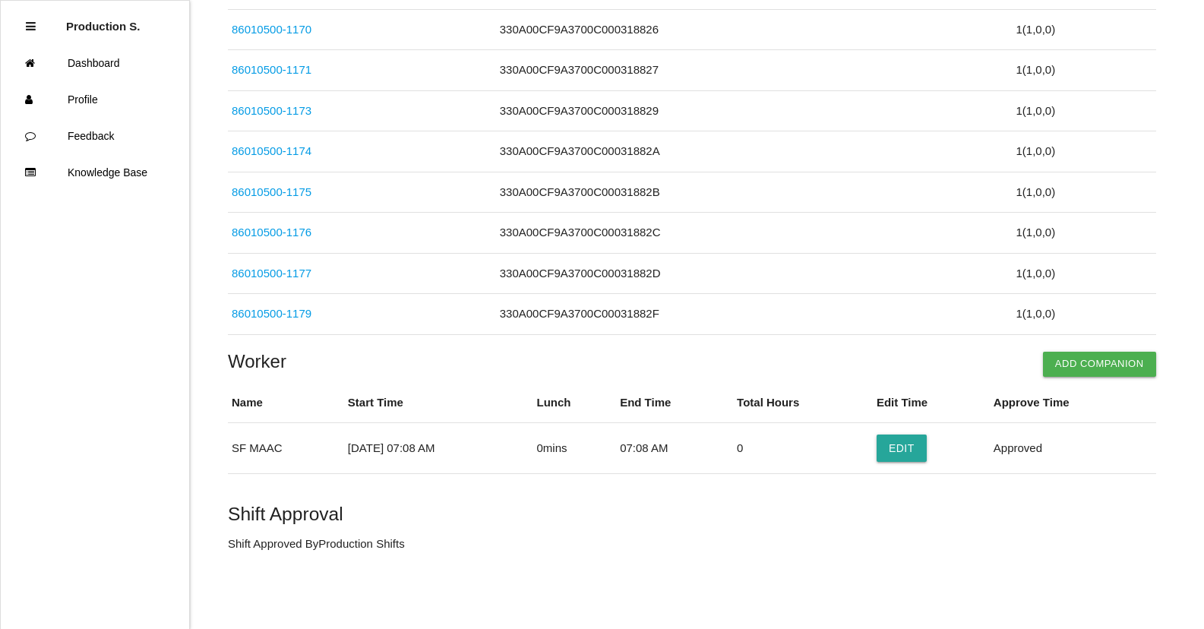
click at [374, 548] on p "Shift Approved By Production Shifts" at bounding box center [692, 543] width 928 height 17
click at [366, 548] on p "Shift Approved By Production Shifts" at bounding box center [692, 543] width 928 height 17
drag, startPoint x: 366, startPoint y: 548, endPoint x: 538, endPoint y: 548, distance: 171.6
click at [538, 548] on p "Shift Approved By Production Shifts" at bounding box center [692, 543] width 928 height 17
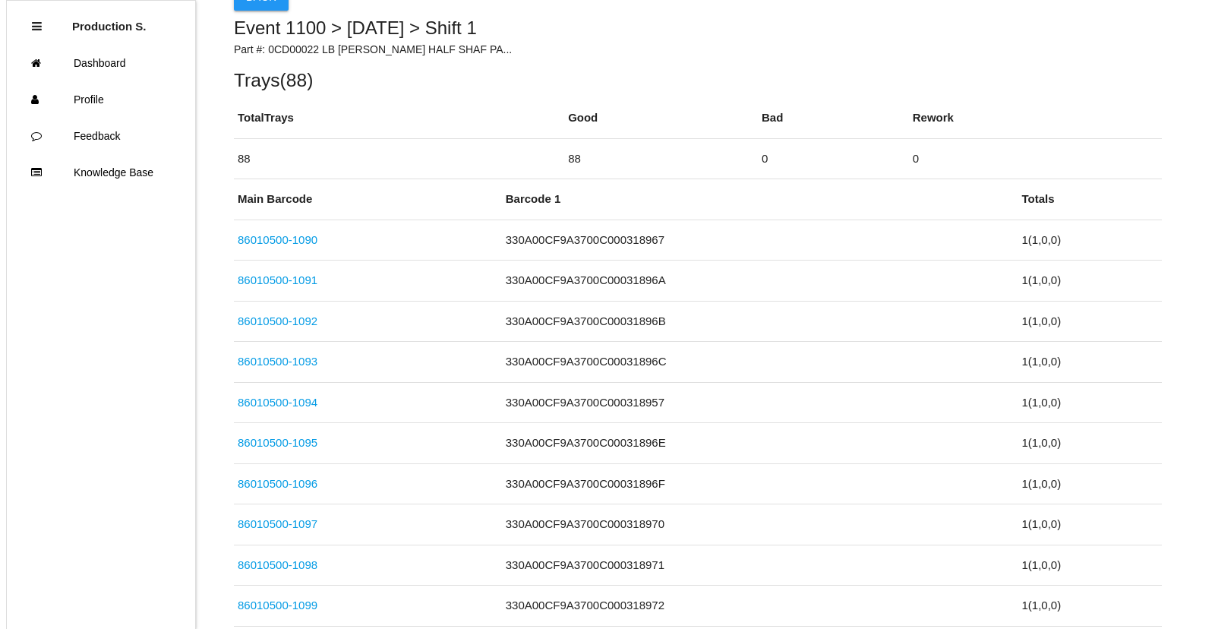
scroll to position [0, 0]
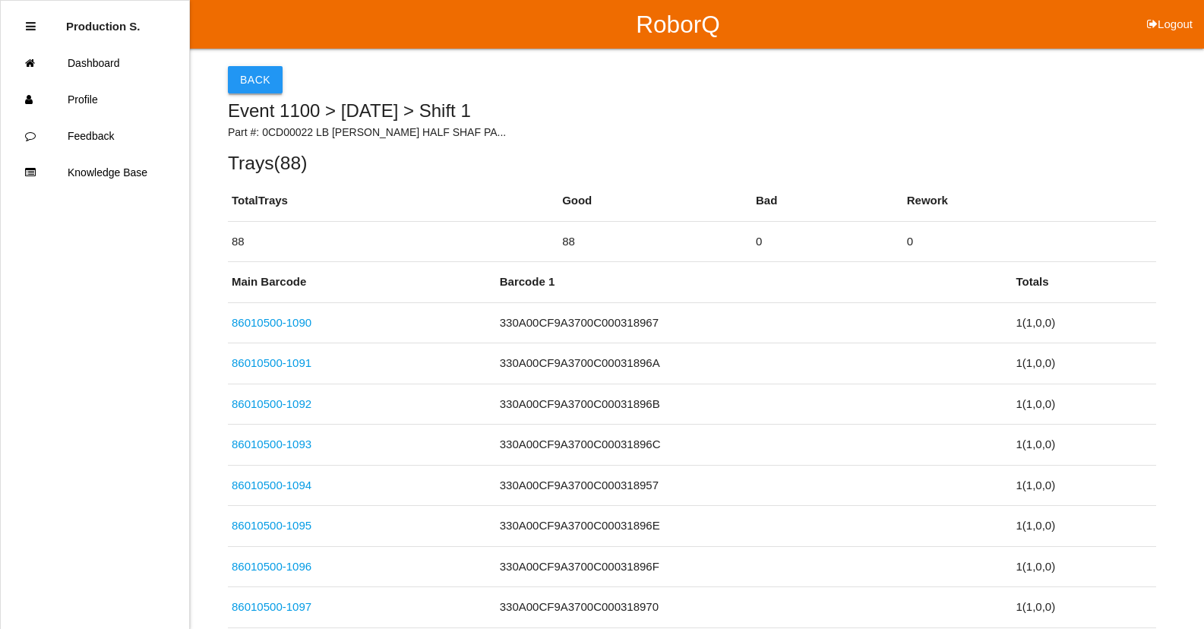
click at [269, 78] on button "Back" at bounding box center [255, 79] width 55 height 27
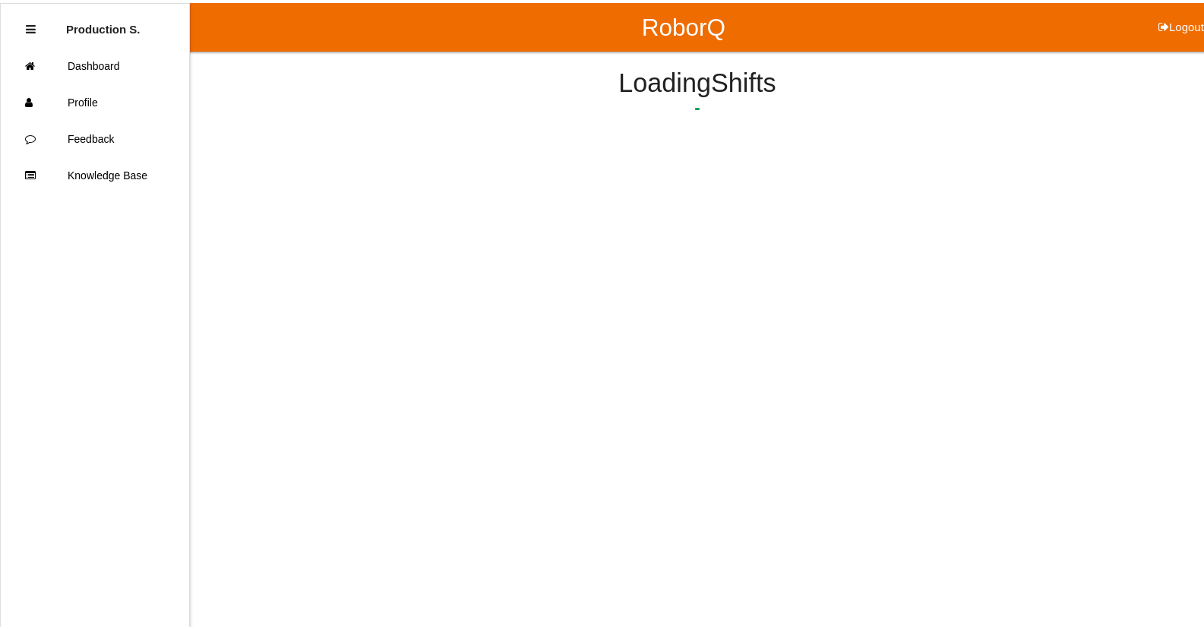
scroll to position [345, 0]
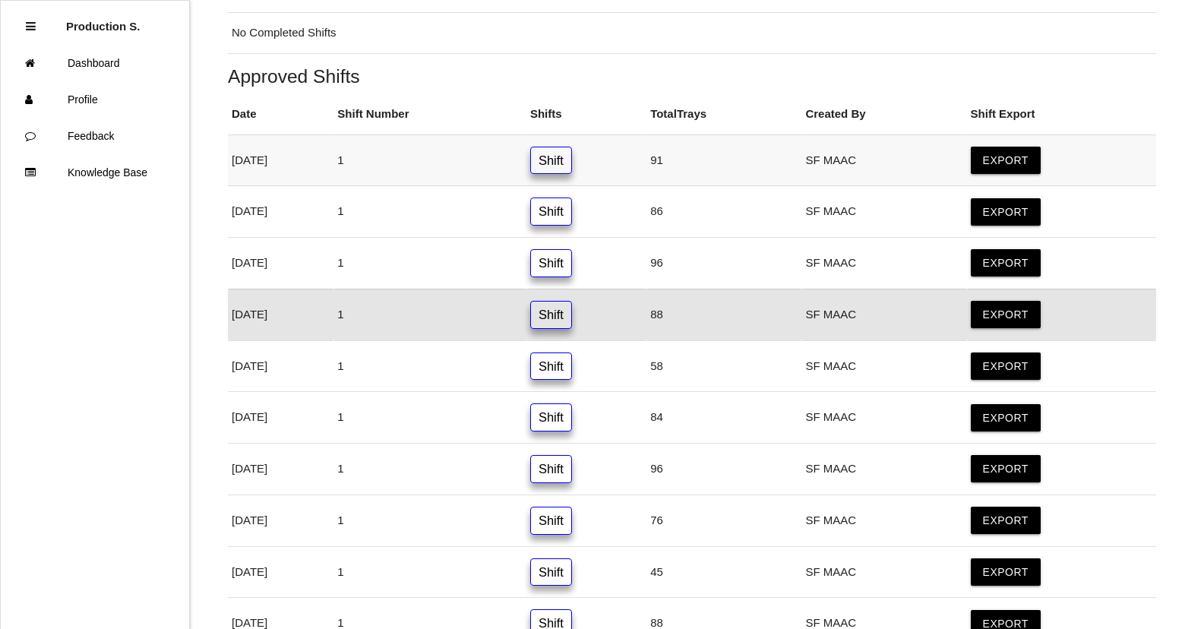
click at [572, 160] on link "Shift" at bounding box center [551, 161] width 42 height 28
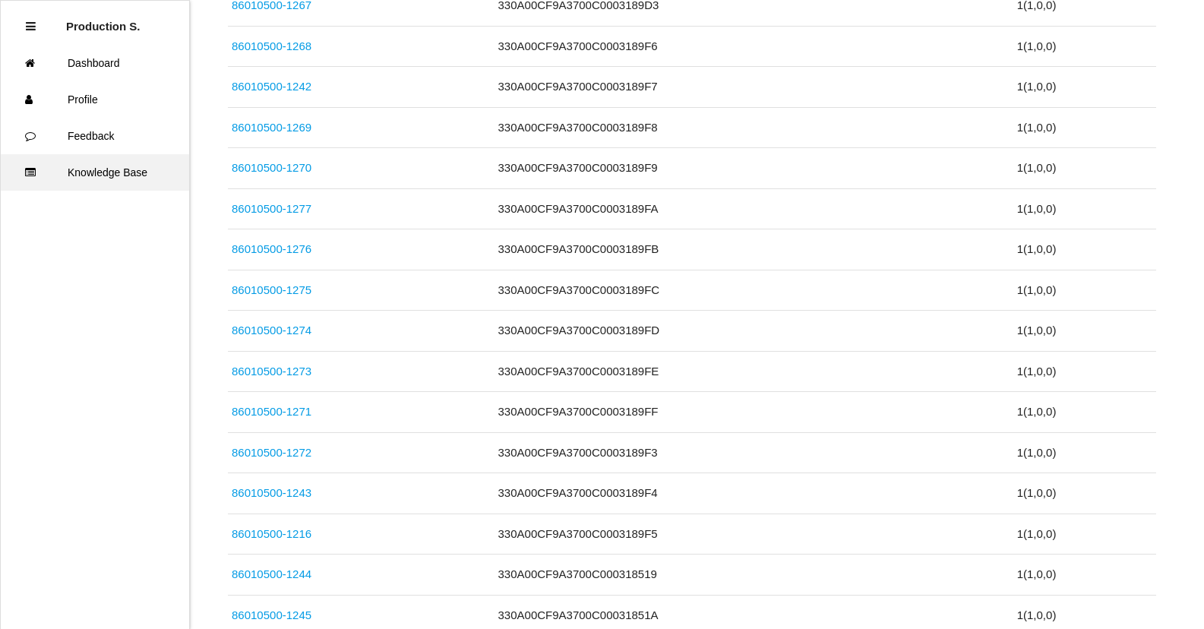
scroll to position [380, 0]
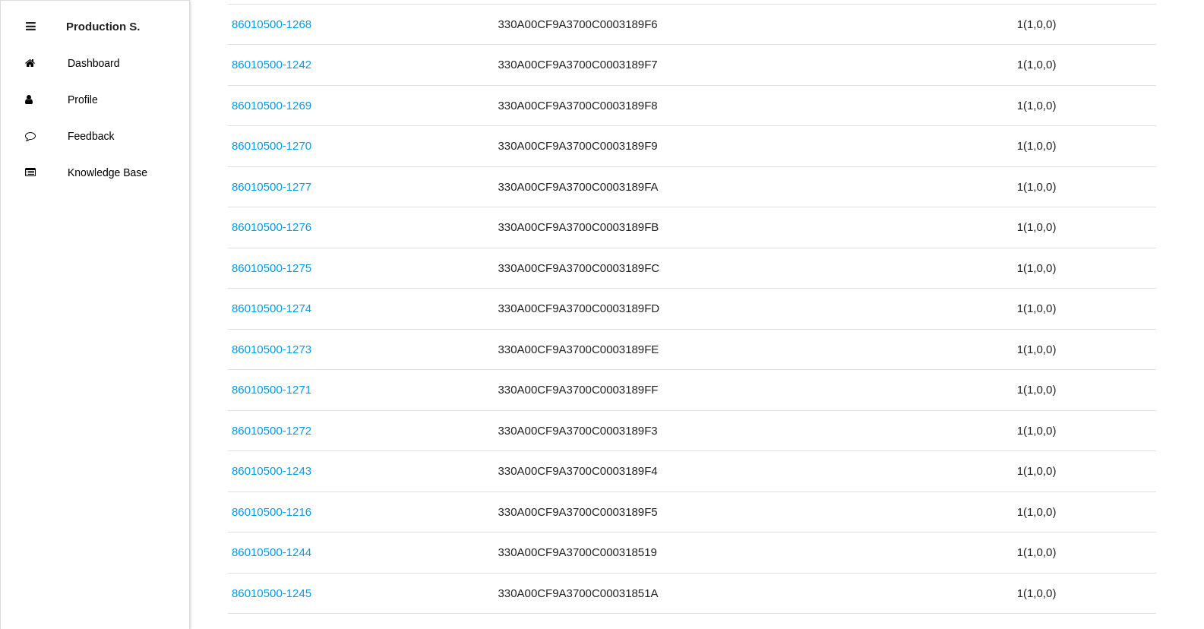
click at [77, 351] on ul "Production S. Dashboard Profile Feedback Knowledge Base" at bounding box center [95, 314] width 190 height 629
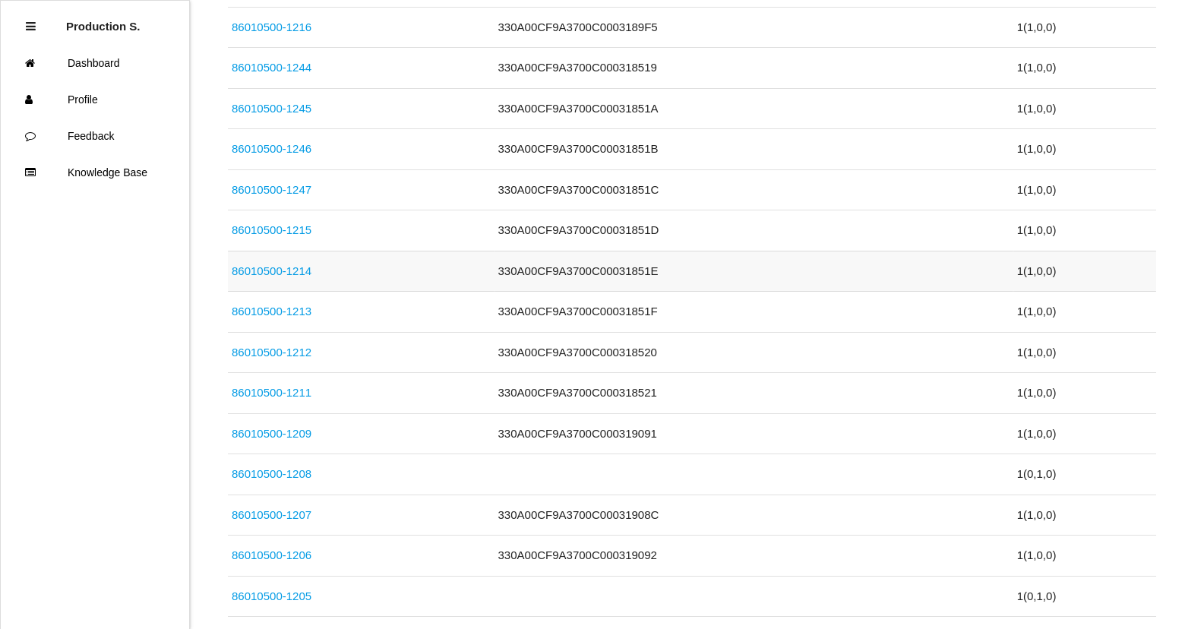
scroll to position [1063, 0]
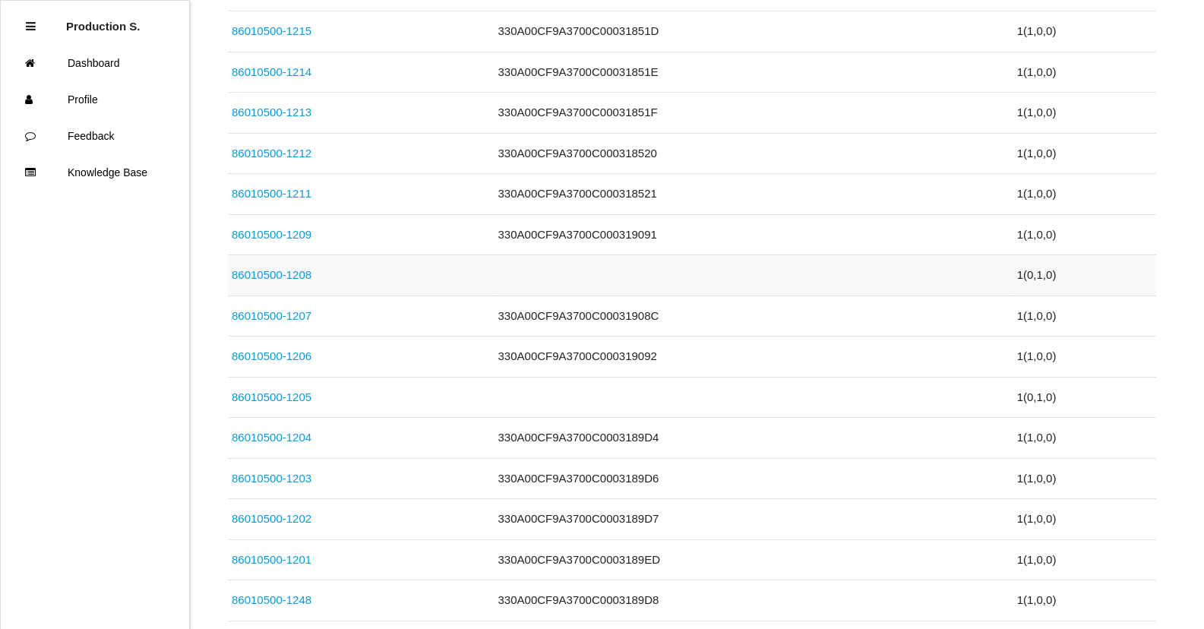
click at [632, 285] on td at bounding box center [753, 275] width 519 height 41
drag, startPoint x: 583, startPoint y: 255, endPoint x: 589, endPoint y: 270, distance: 16.4
click at [589, 270] on td at bounding box center [753, 275] width 519 height 41
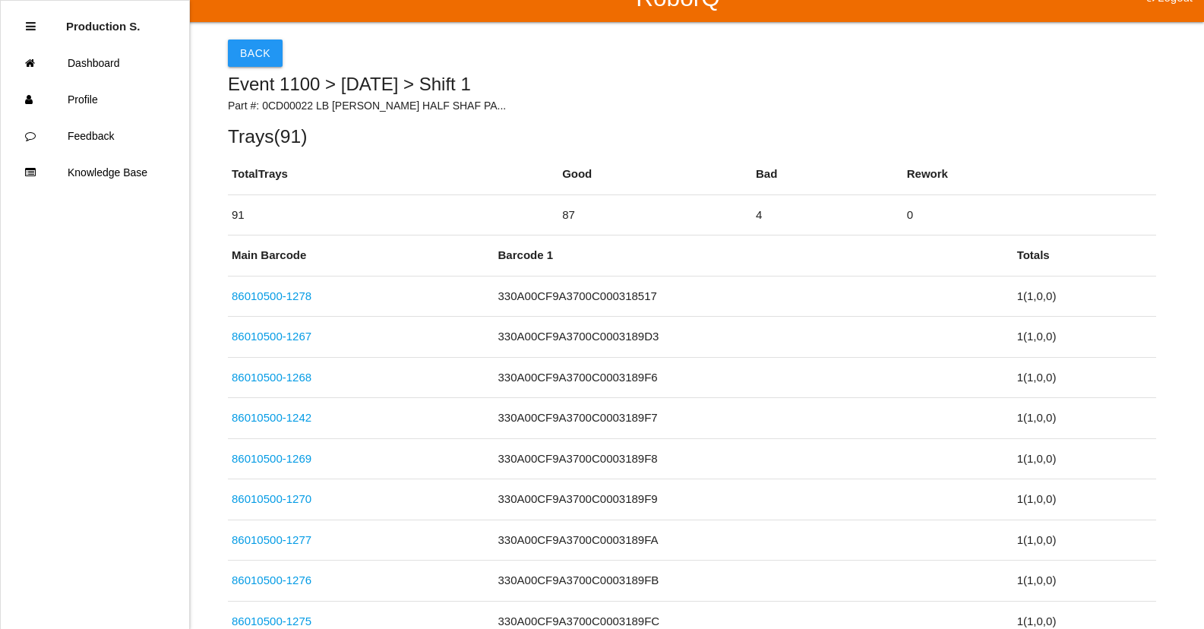
scroll to position [0, 0]
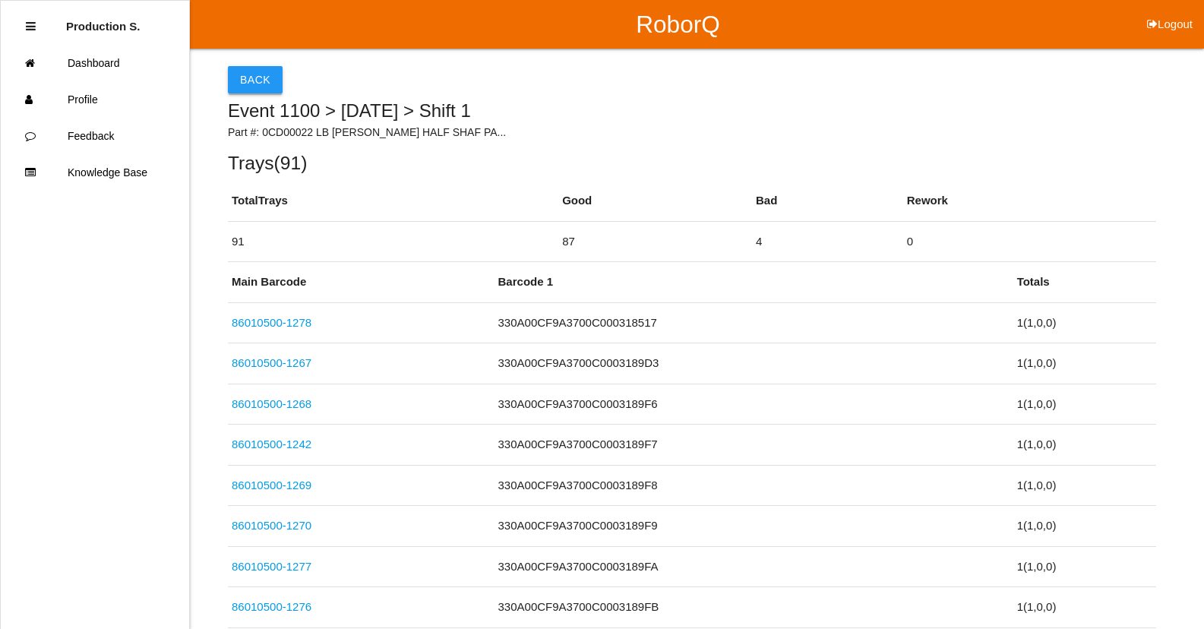
click at [261, 74] on button "Back" at bounding box center [255, 79] width 55 height 27
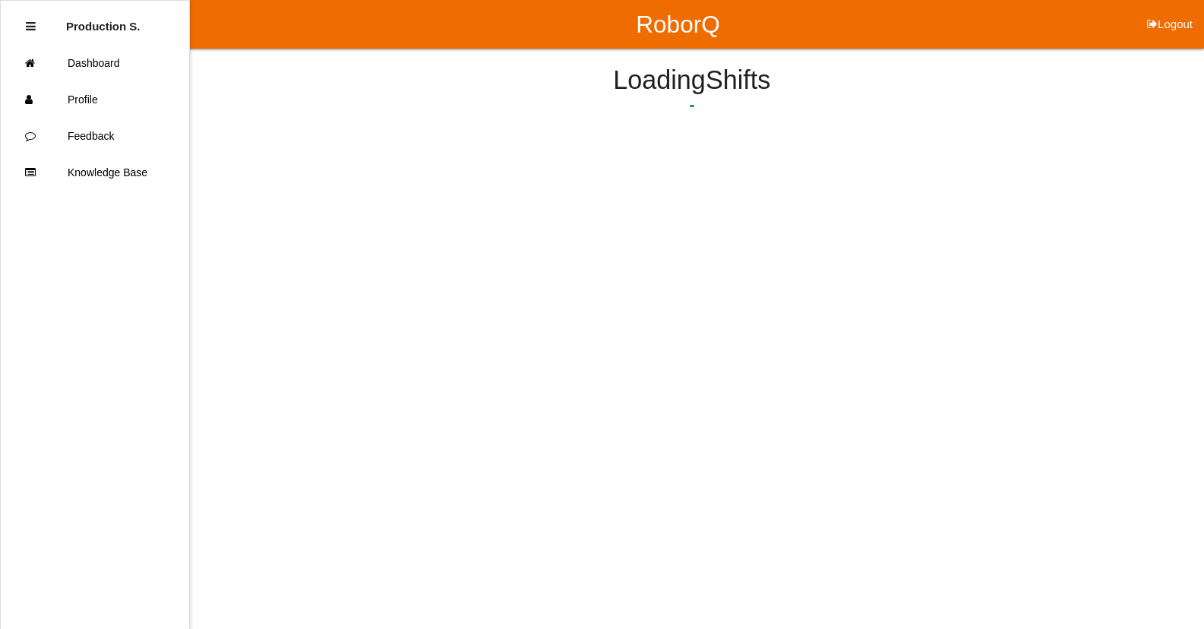
scroll to position [191, 0]
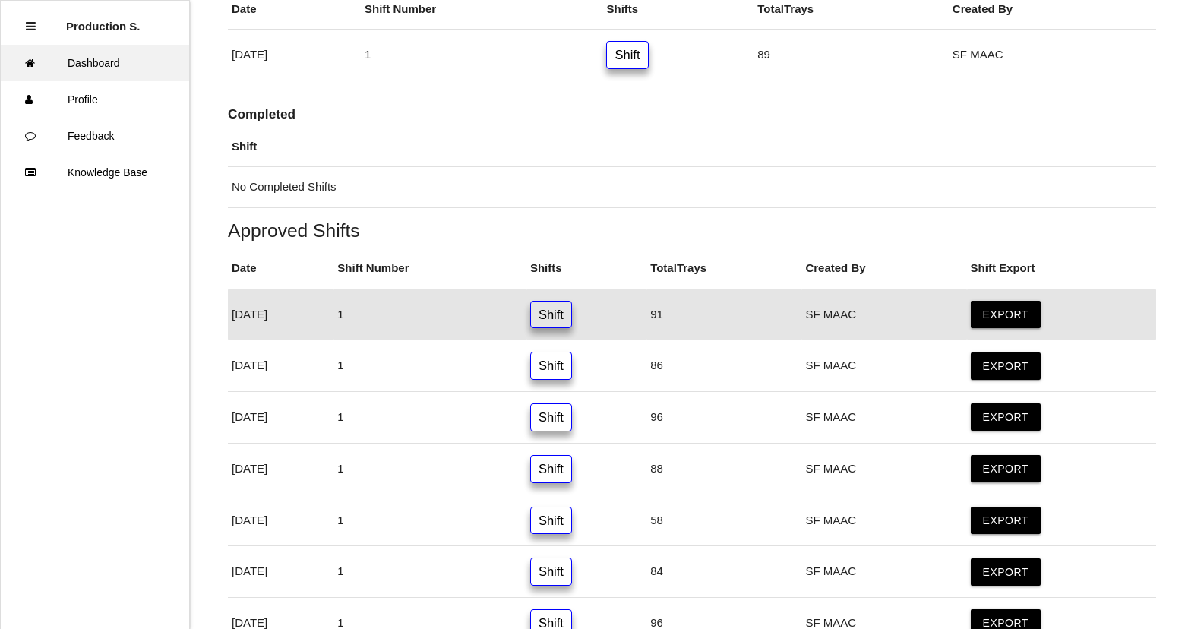
click at [113, 62] on link "Dashboard" at bounding box center [95, 63] width 188 height 36
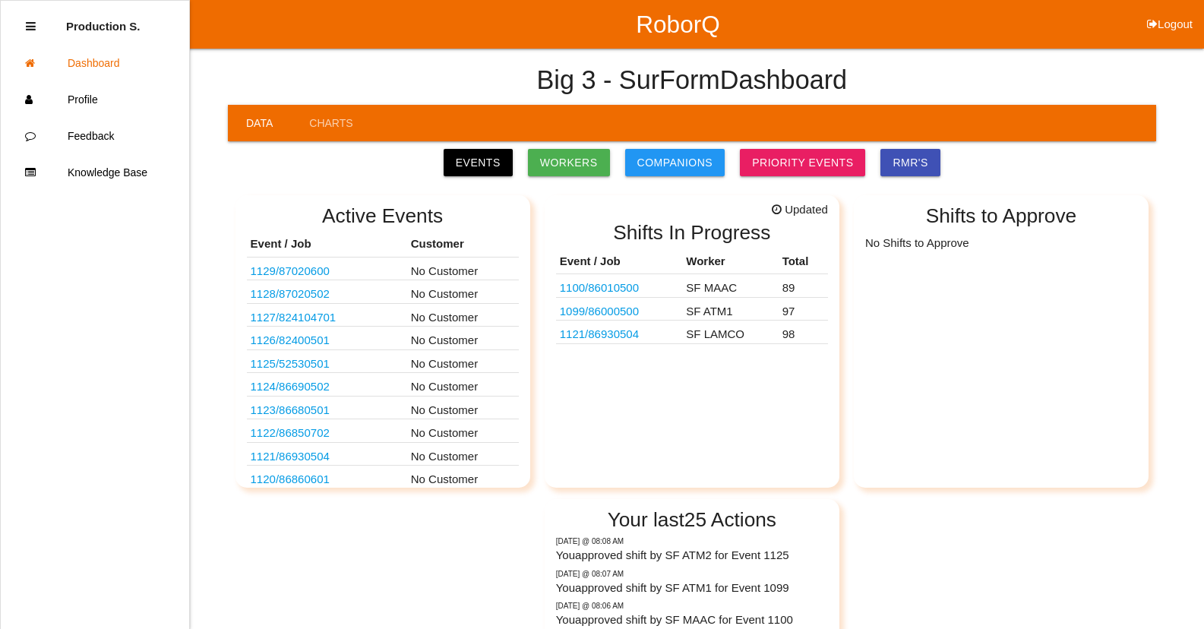
drag, startPoint x: 275, startPoint y: 332, endPoint x: 49, endPoint y: 561, distance: 322.2
drag, startPoint x: 49, startPoint y: 561, endPoint x: 0, endPoint y: 617, distance: 73.7
click at [615, 289] on link "1100 / 86010500" at bounding box center [599, 287] width 79 height 13
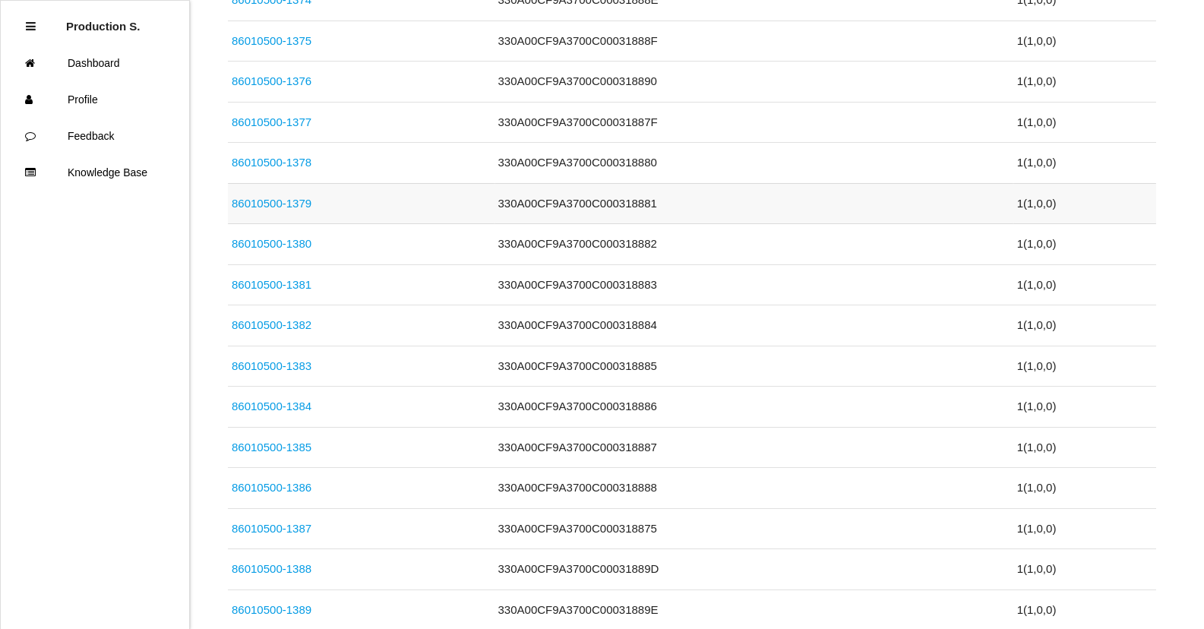
scroll to position [3114, 0]
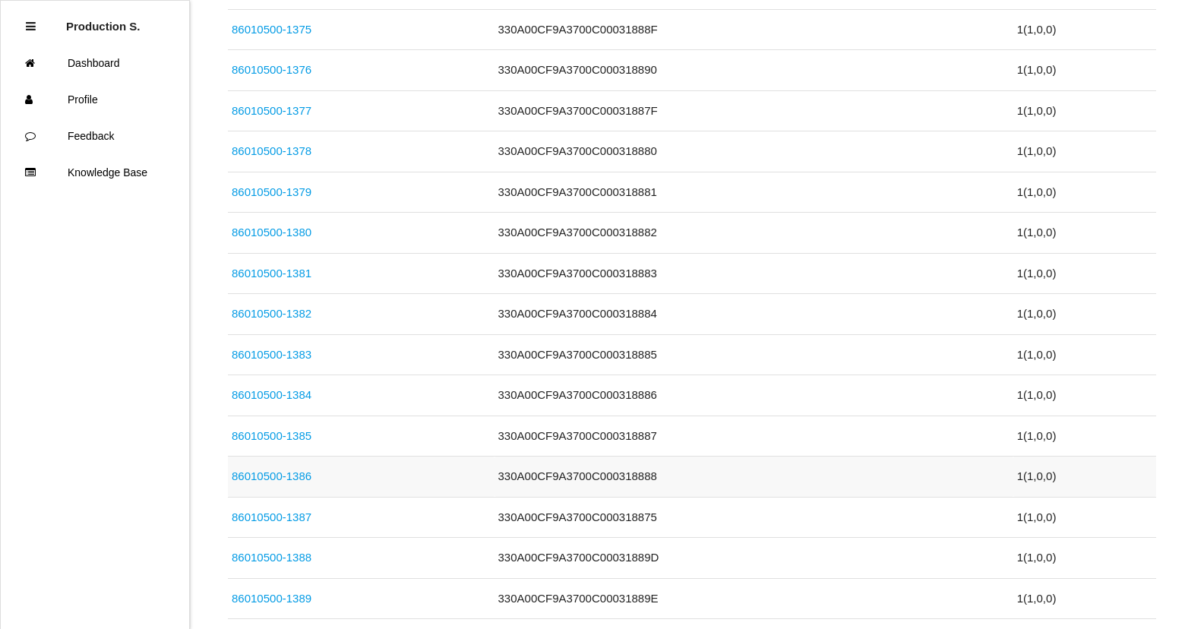
drag, startPoint x: 634, startPoint y: 442, endPoint x: 721, endPoint y: 488, distance: 98.5
click at [721, 488] on td "330A00CF9A3700C000318888" at bounding box center [753, 476] width 519 height 41
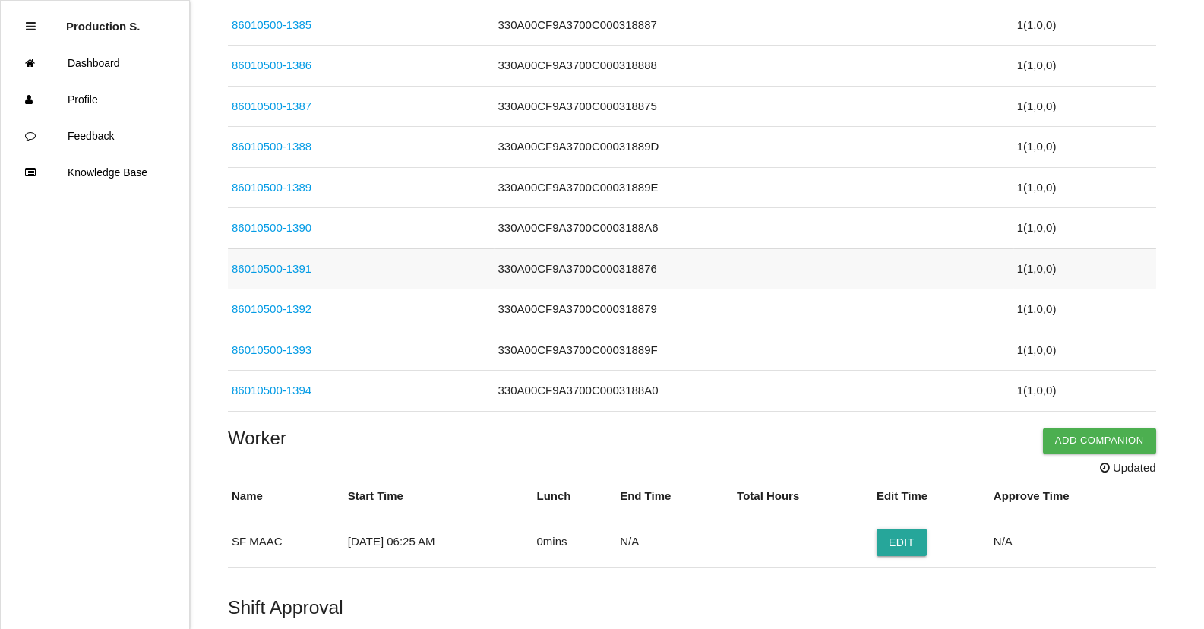
scroll to position [3618, 0]
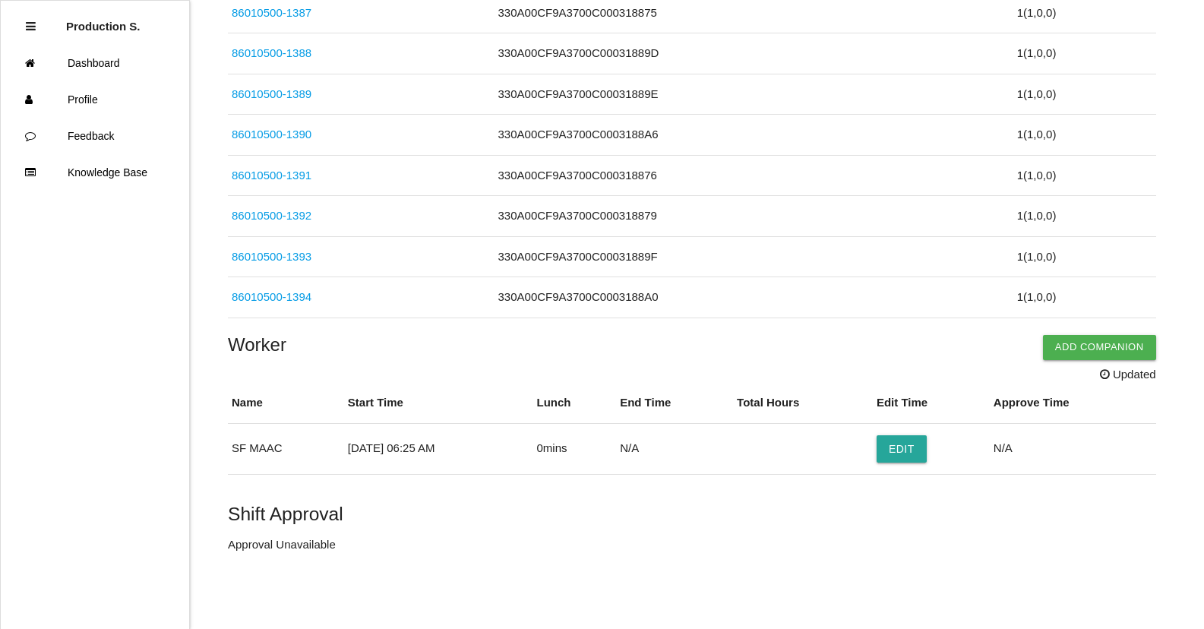
click at [298, 510] on h5 "Shift Approval" at bounding box center [692, 514] width 928 height 21
click at [279, 517] on h5 "Shift Approval" at bounding box center [692, 514] width 928 height 21
drag, startPoint x: 0, startPoint y: 474, endPoint x: 336, endPoint y: 353, distance: 357.4
click at [334, 352] on h4 "Worker Add Companion" at bounding box center [692, 345] width 928 height 20
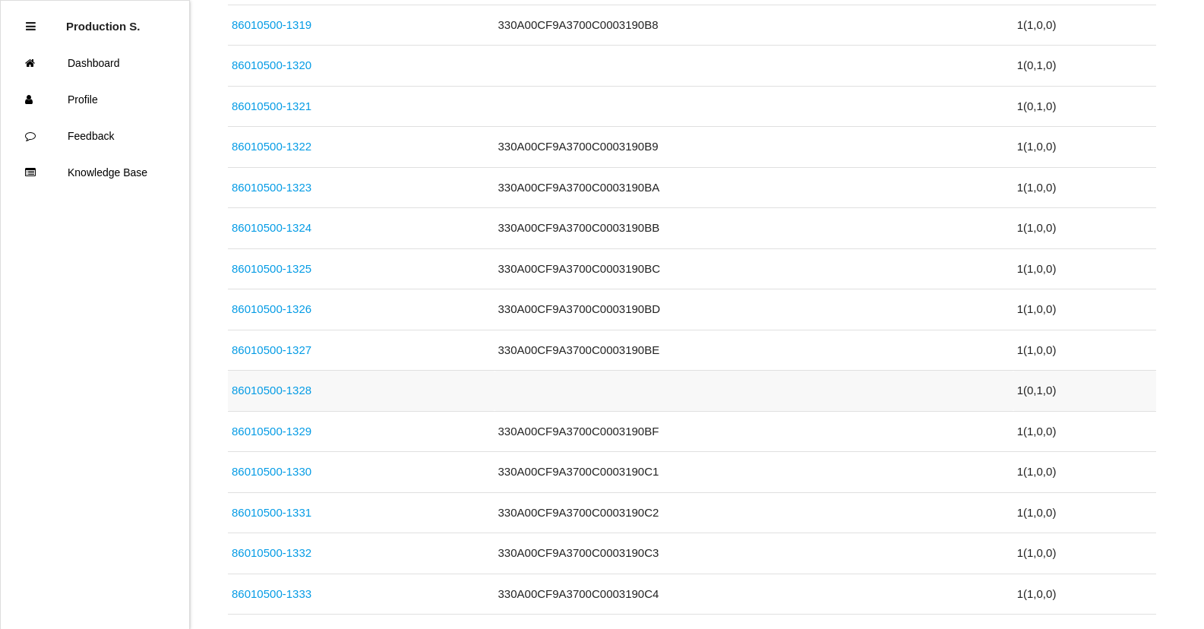
scroll to position [808, 0]
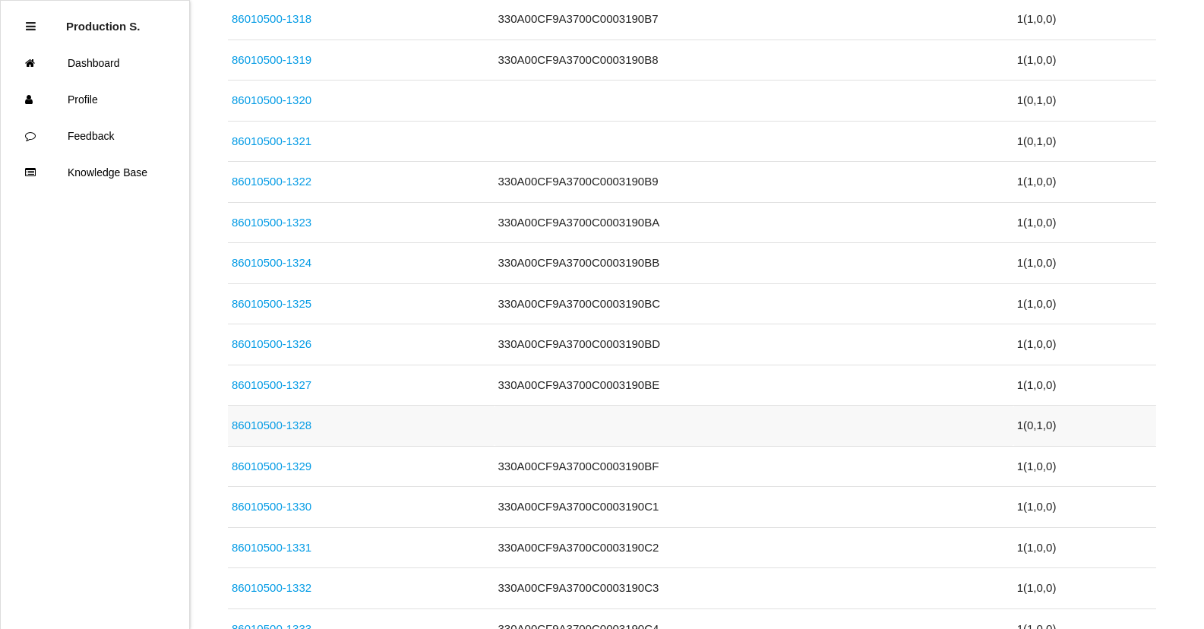
drag, startPoint x: 534, startPoint y: 350, endPoint x: 541, endPoint y: 389, distance: 39.3
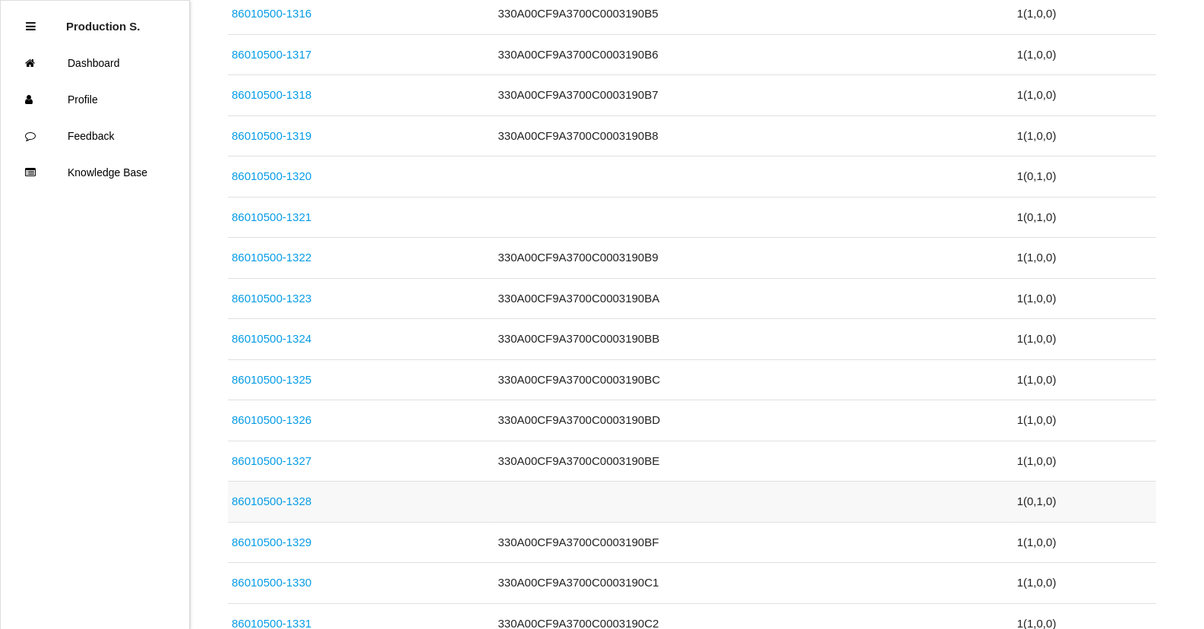
click at [765, 519] on td at bounding box center [753, 501] width 519 height 41
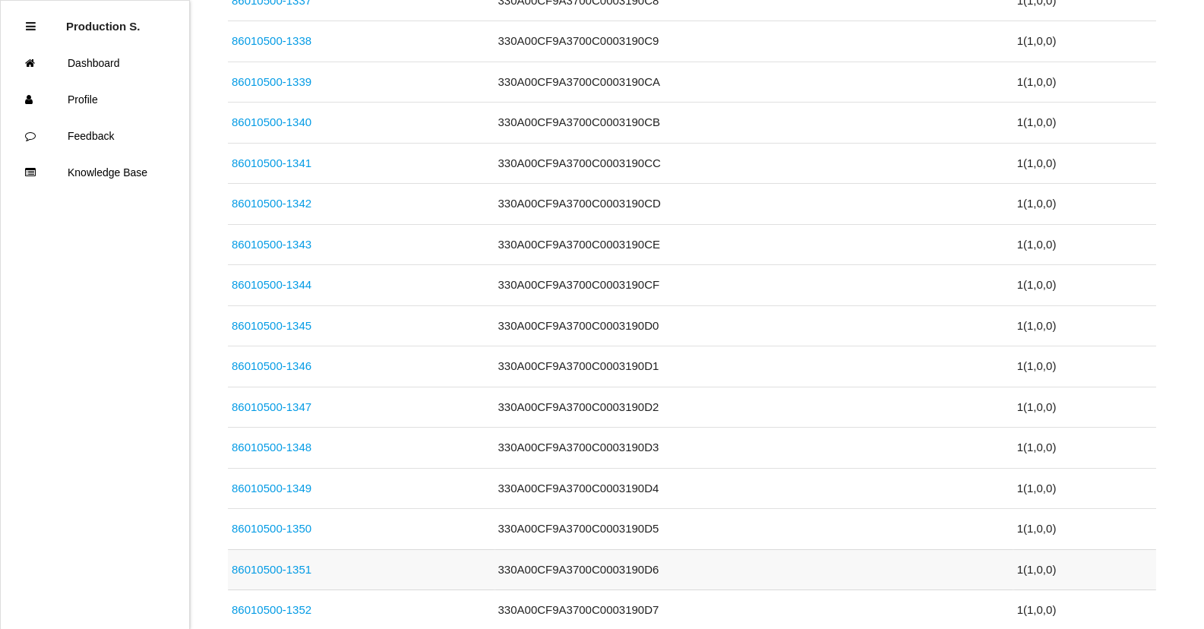
scroll to position [1719, 0]
